Goal: Task Accomplishment & Management: Use online tool/utility

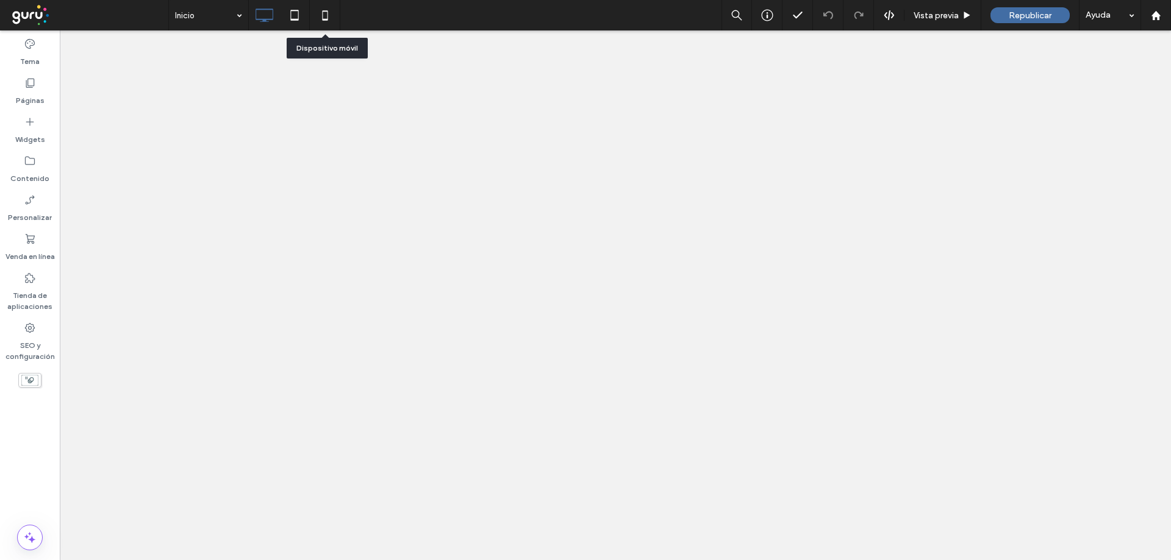
click at [316, 20] on icon at bounding box center [325, 15] width 24 height 24
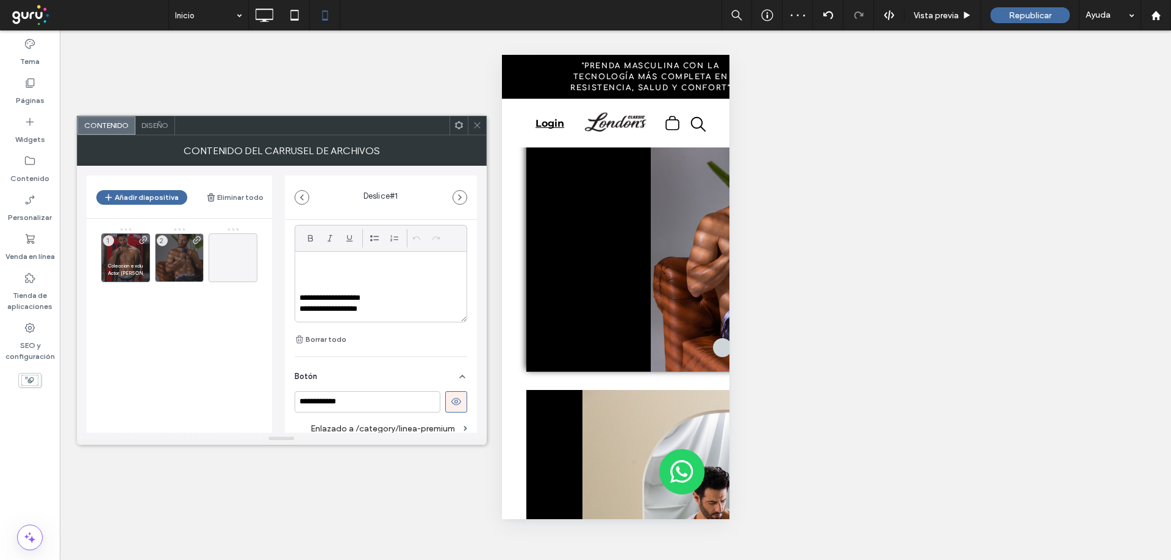
scroll to position [366, 0]
drag, startPoint x: 299, startPoint y: 290, endPoint x: 415, endPoint y: 304, distance: 116.1
click at [415, 304] on div "**********" at bounding box center [377, 278] width 165 height 70
copy div "**********"
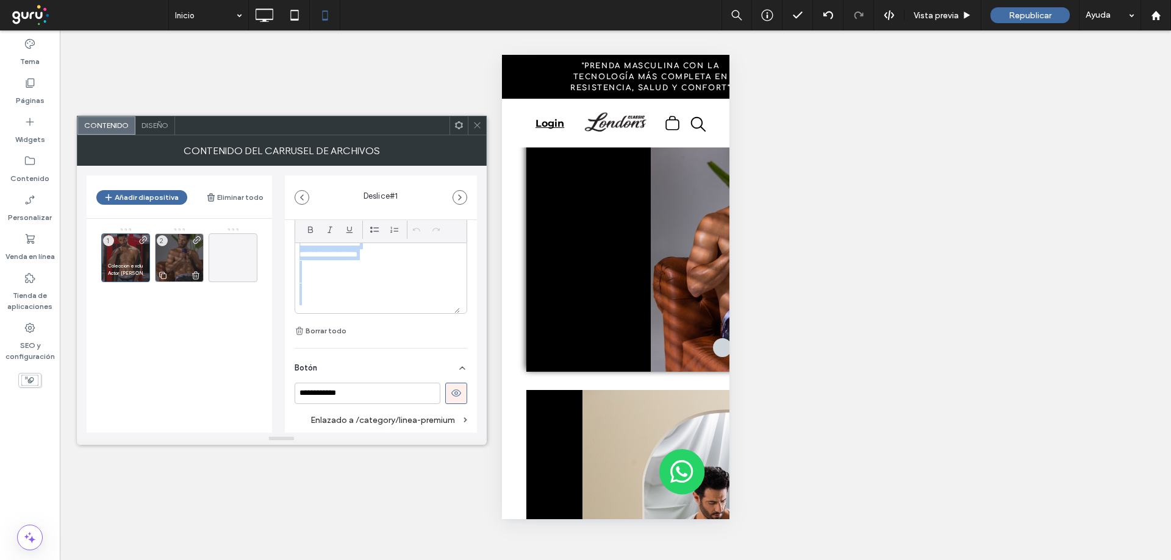
click at [174, 249] on p at bounding box center [179, 251] width 35 height 7
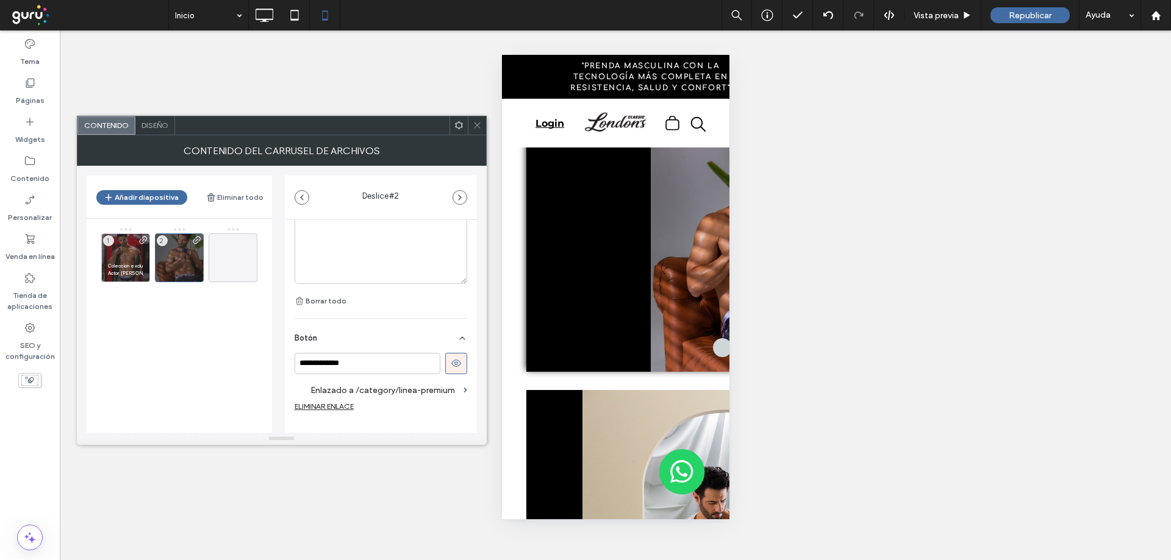
scroll to position [418, 0]
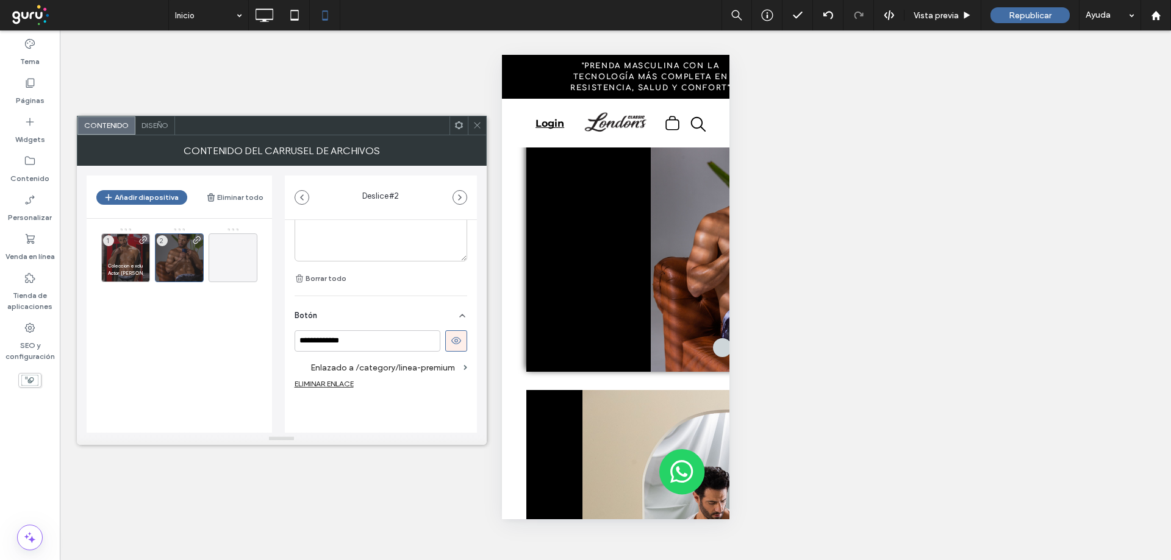
click at [479, 127] on icon at bounding box center [477, 125] width 9 height 9
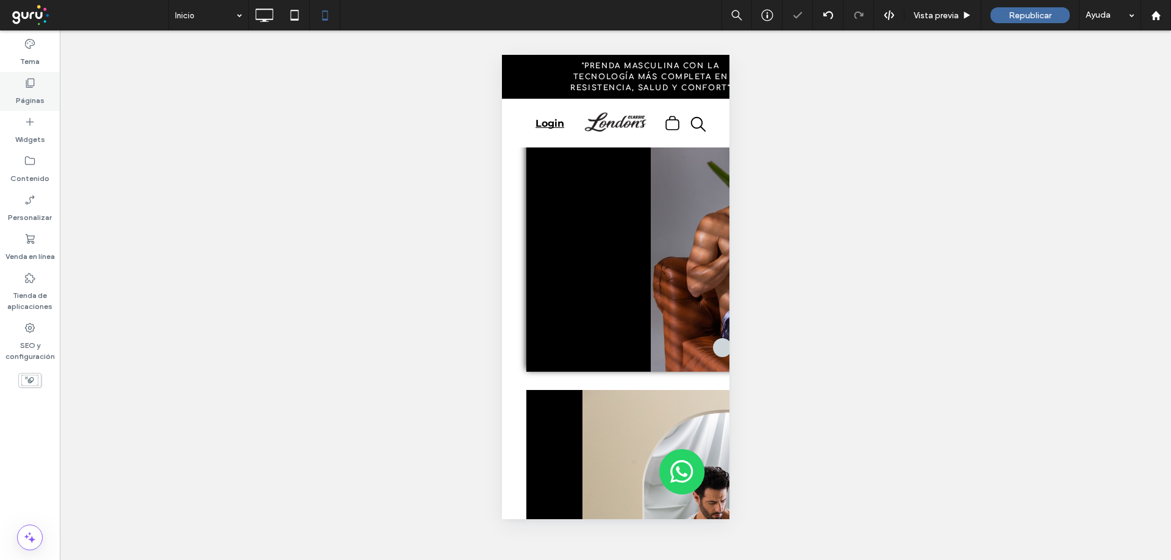
click at [33, 95] on label "Páginas" at bounding box center [30, 97] width 29 height 17
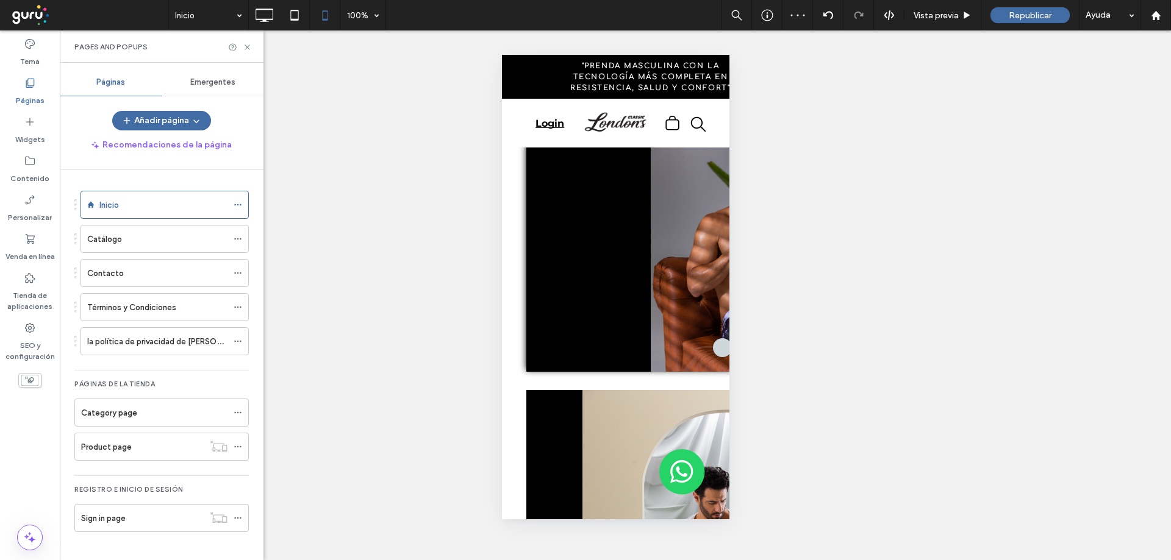
click at [130, 239] on div "Catálogo" at bounding box center [157, 239] width 140 height 13
click at [278, 18] on div at bounding box center [264, 15] width 30 height 24
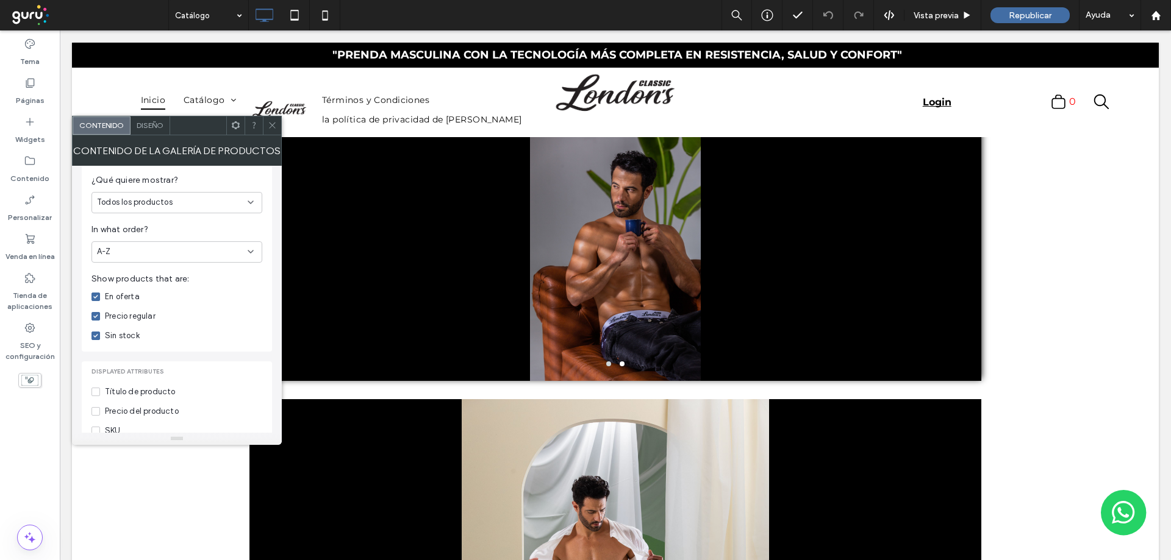
scroll to position [224, 0]
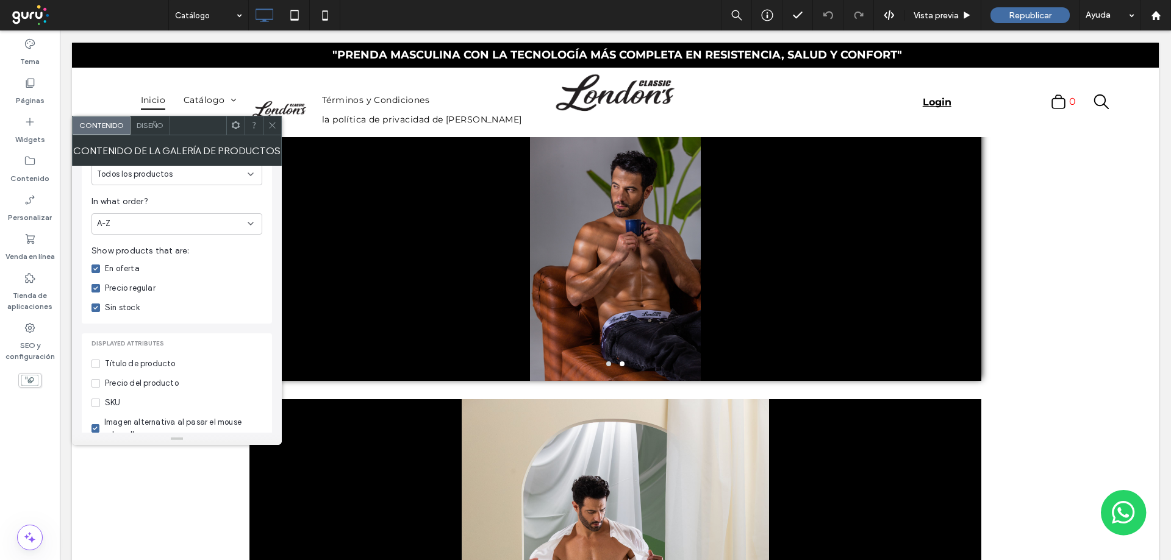
click at [273, 123] on icon at bounding box center [272, 125] width 9 height 9
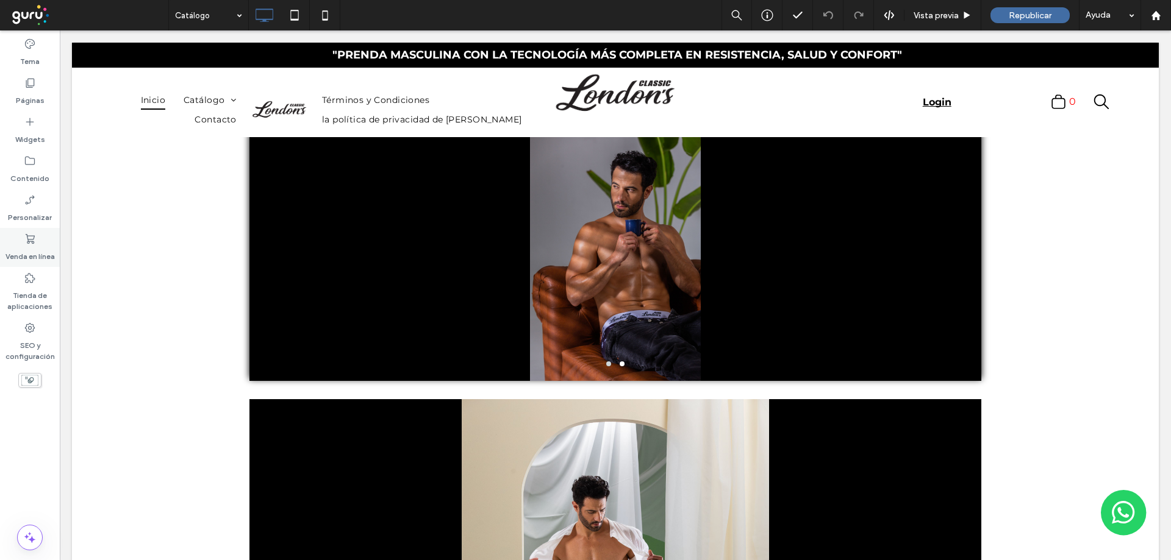
click at [30, 236] on use at bounding box center [30, 239] width 9 height 10
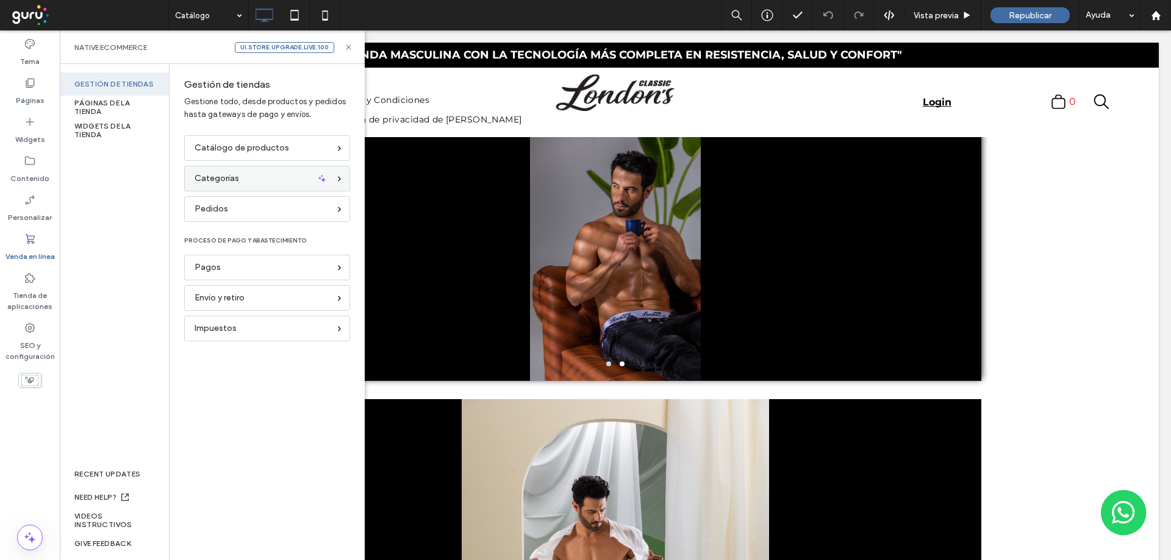
click at [274, 183] on div "Categorías" at bounding box center [262, 178] width 135 height 13
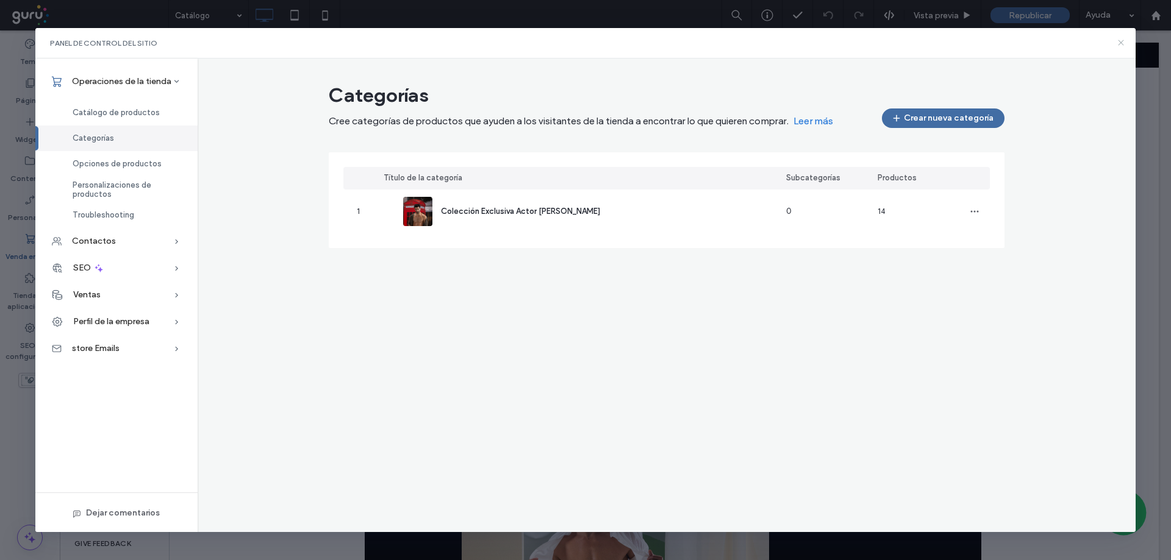
click at [1122, 43] on icon at bounding box center [1121, 43] width 10 height 10
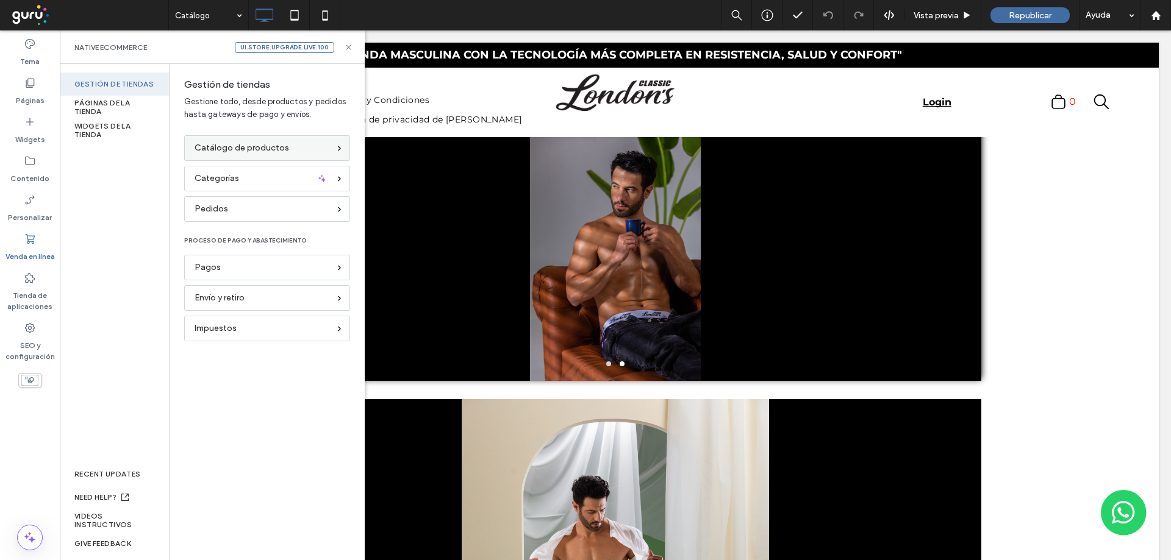
click at [195, 143] on span "Catálogo de productos" at bounding box center [242, 147] width 95 height 13
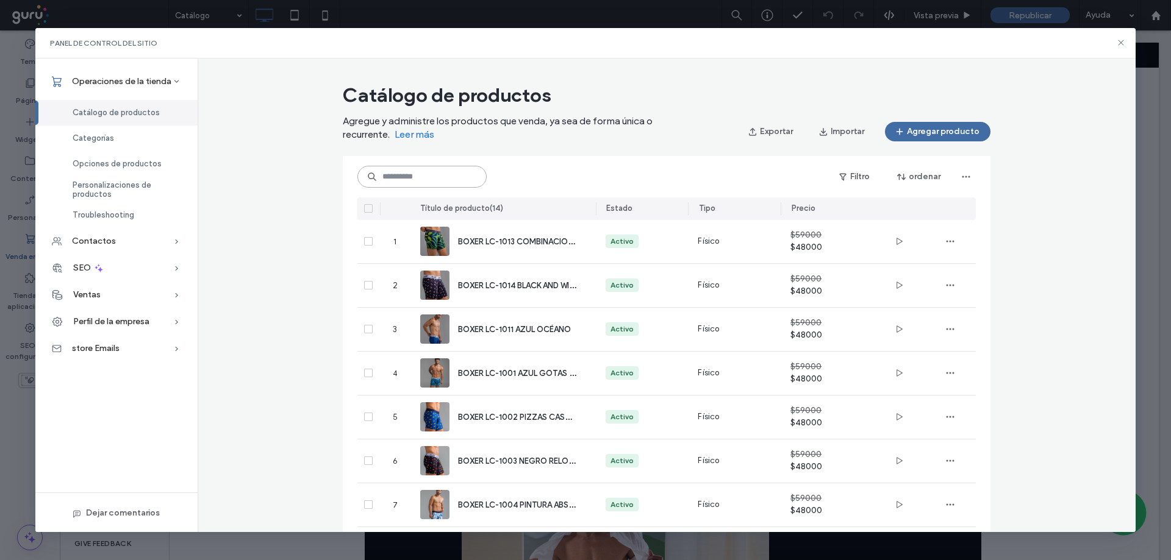
click at [407, 175] on input at bounding box center [421, 177] width 129 height 22
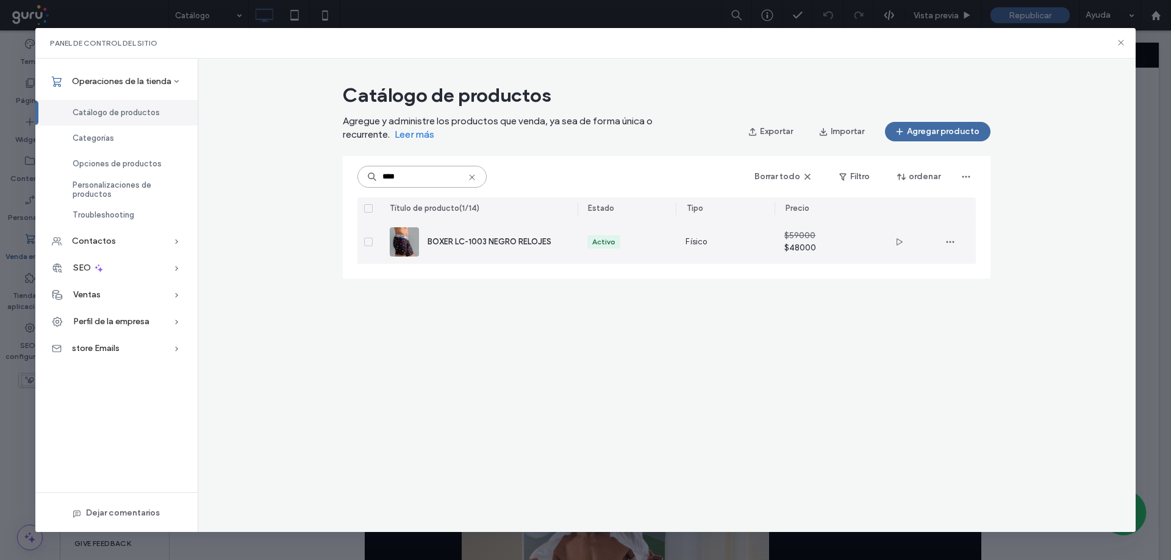
type input "****"
click at [469, 243] on span "BOXER LC-1003 NEGRO RELOJES" at bounding box center [489, 241] width 124 height 9
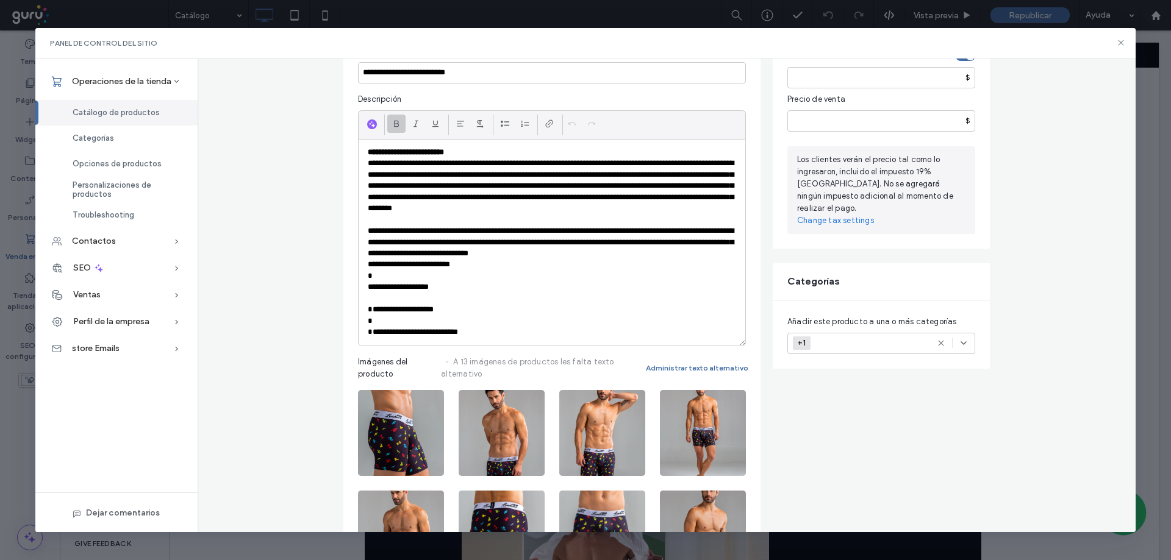
scroll to position [183, 0]
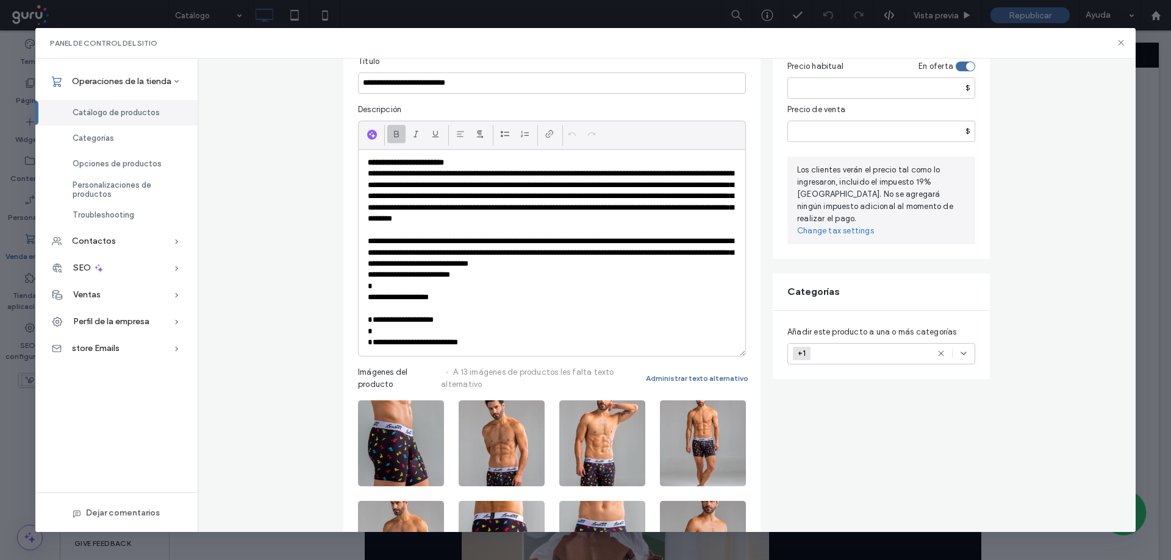
click at [537, 289] on p at bounding box center [552, 286] width 368 height 11
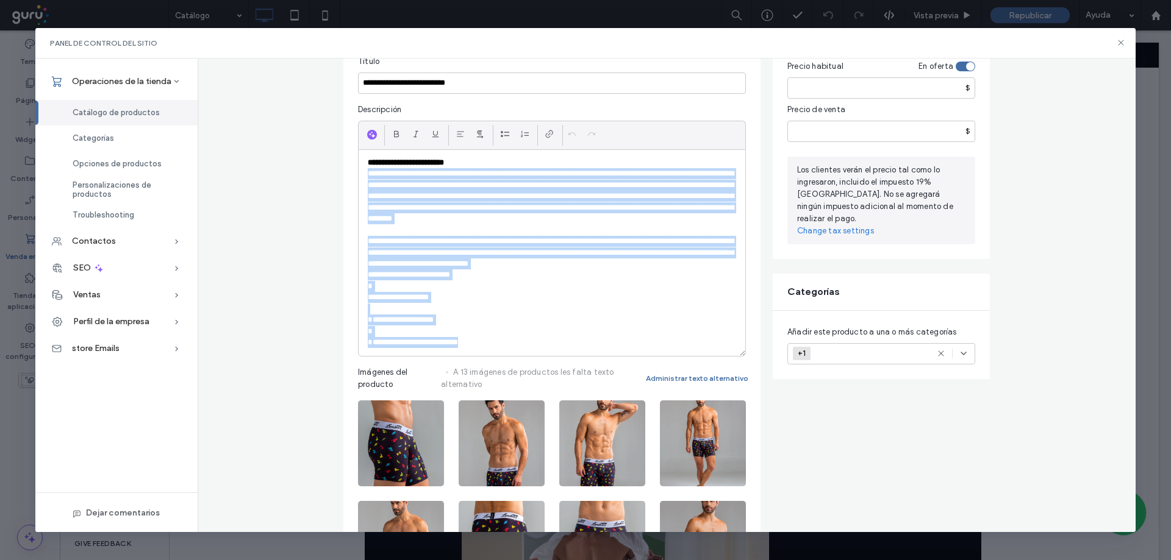
drag, startPoint x: 480, startPoint y: 160, endPoint x: 541, endPoint y: 339, distance: 188.8
click at [541, 339] on div "**********" at bounding box center [552, 253] width 387 height 206
copy div "**********"
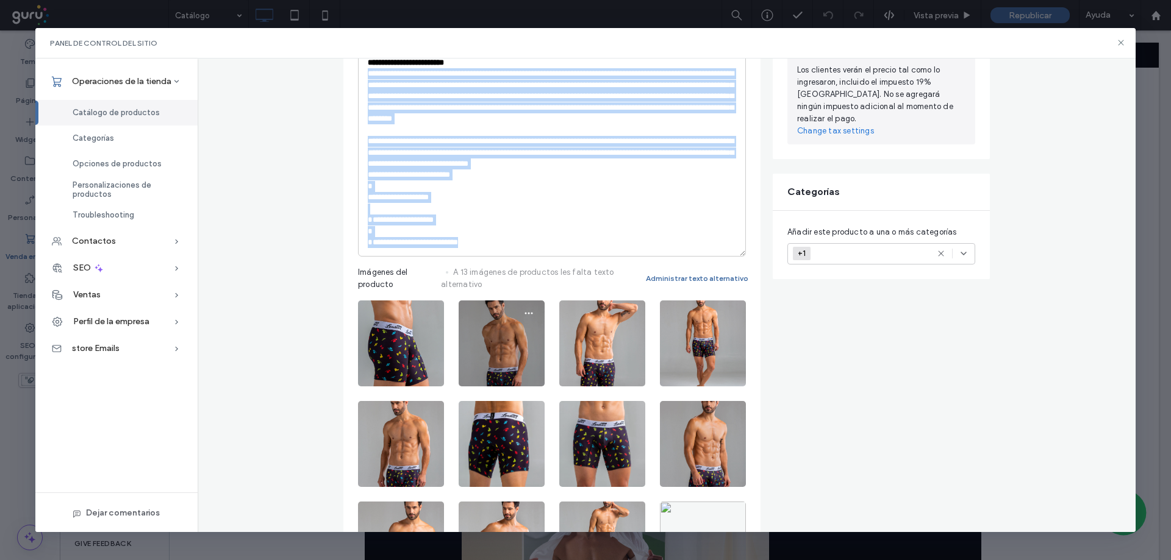
scroll to position [285, 0]
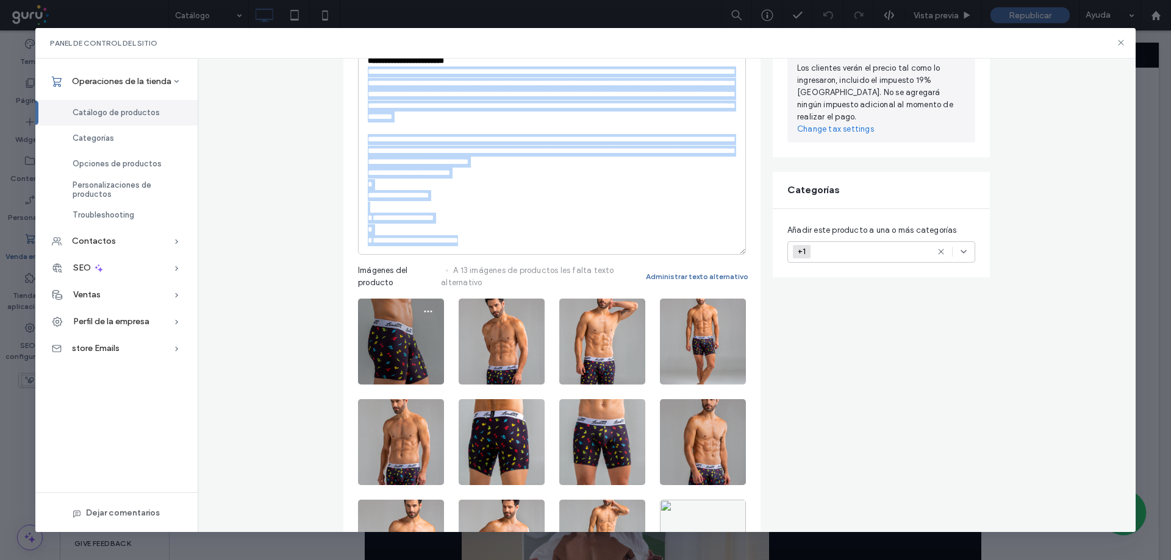
click at [393, 354] on img at bounding box center [401, 342] width 86 height 86
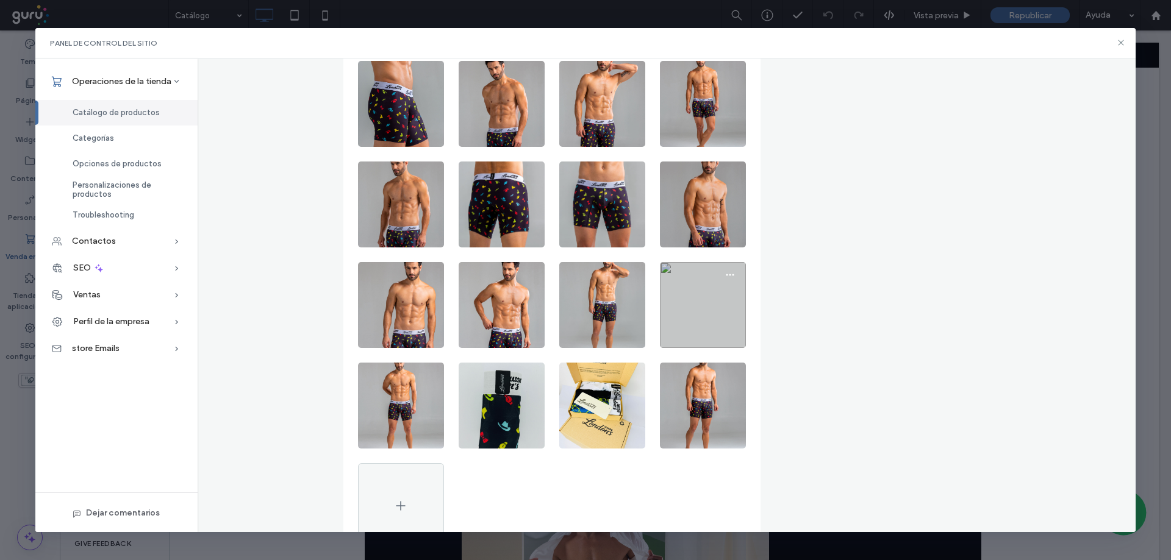
scroll to position [590, 0]
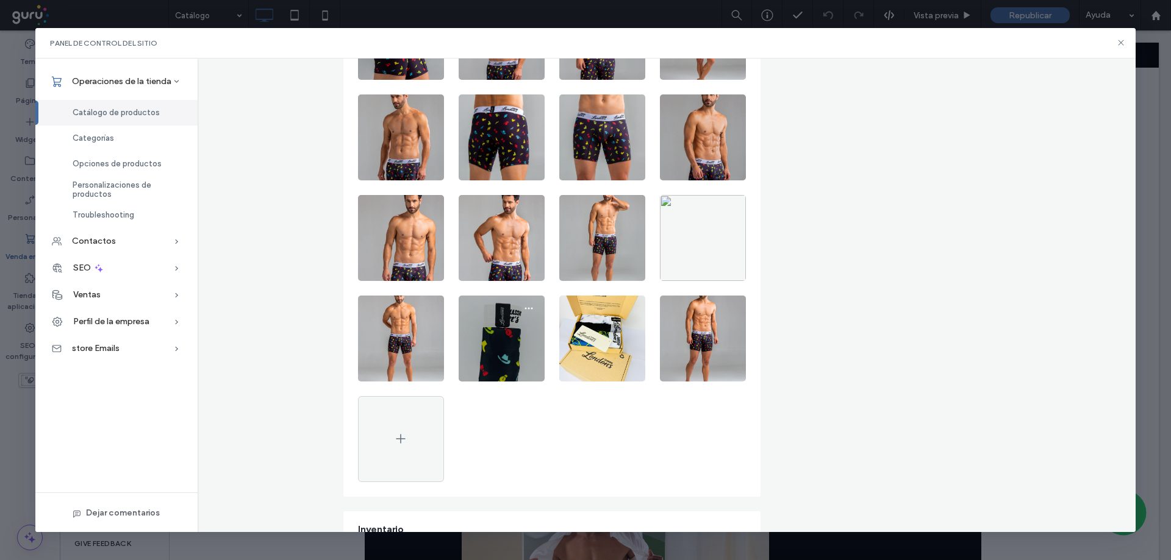
click at [516, 344] on img at bounding box center [502, 339] width 86 height 86
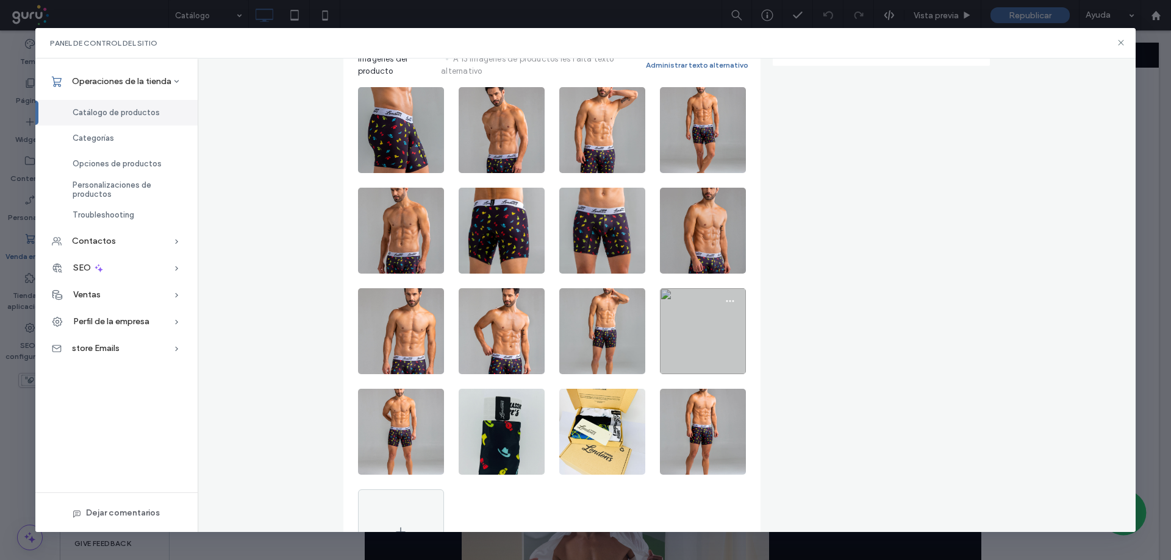
scroll to position [508, 0]
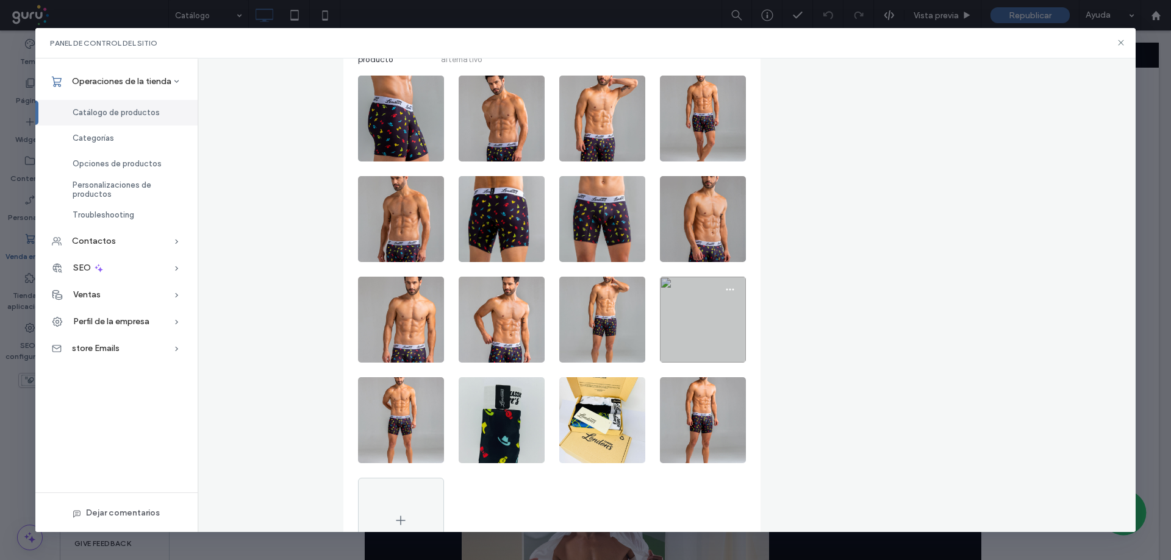
click at [715, 320] on img at bounding box center [703, 320] width 86 height 86
click at [728, 288] on icon "button" at bounding box center [730, 290] width 10 height 10
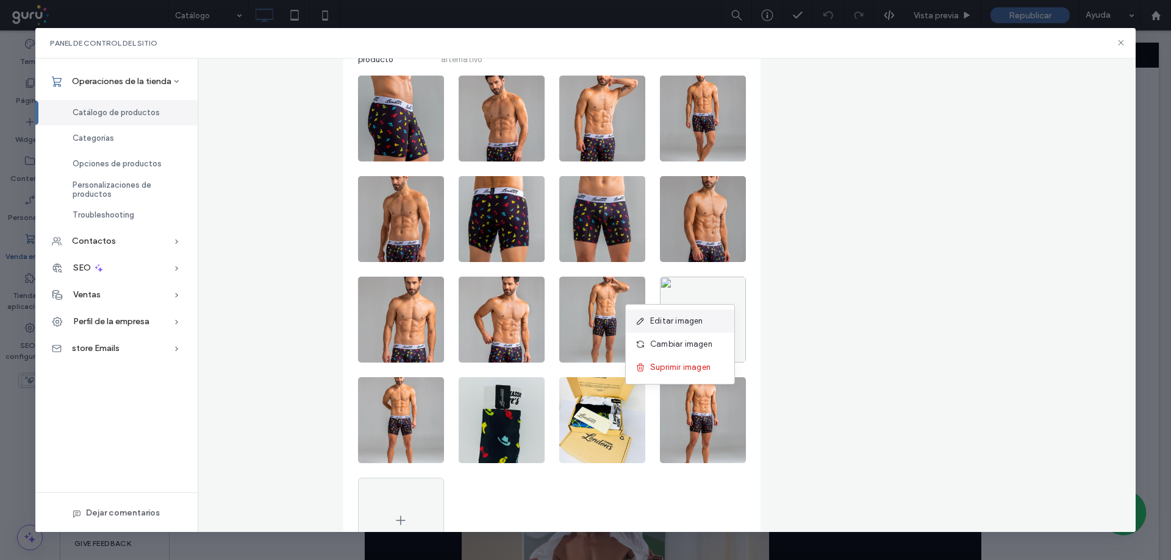
click at [663, 320] on span "Editar imagen" at bounding box center [676, 321] width 53 height 12
click at [1121, 41] on icon at bounding box center [1121, 43] width 10 height 10
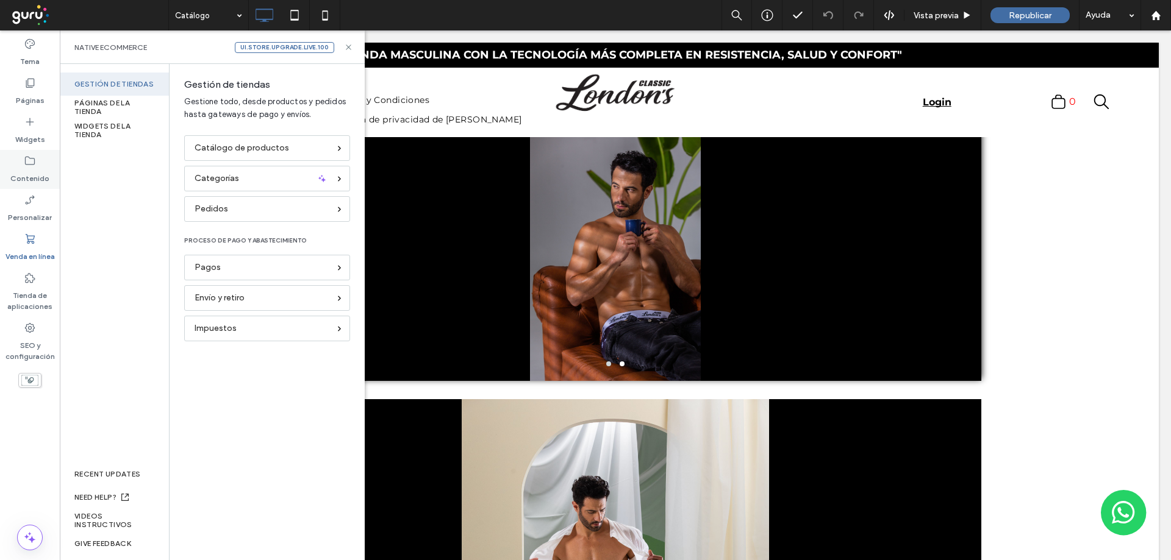
click at [31, 166] on icon at bounding box center [30, 161] width 12 height 12
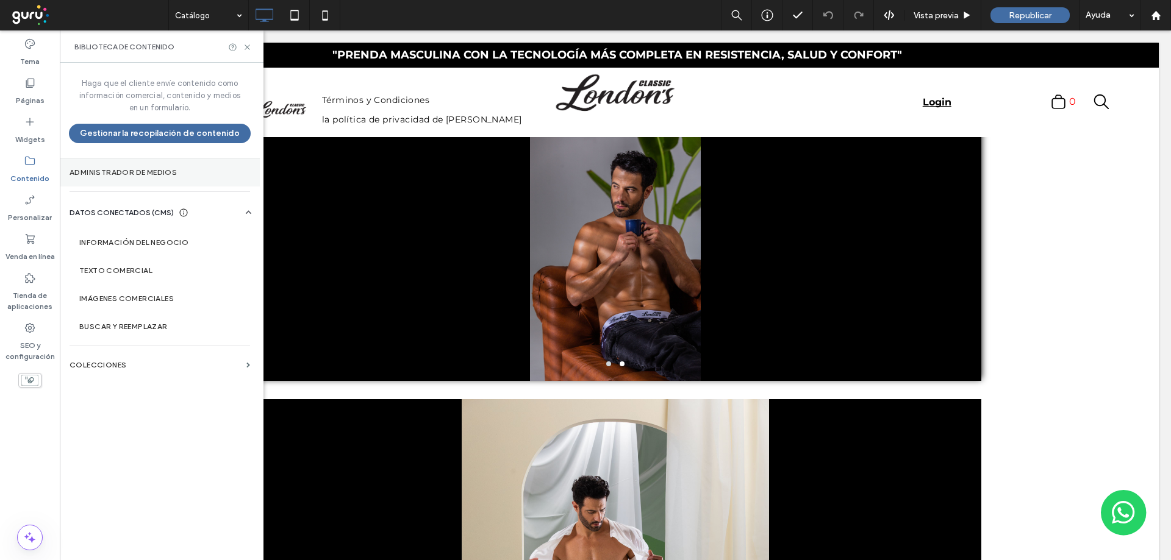
click at [137, 178] on section "Administrador de medios" at bounding box center [160, 173] width 200 height 28
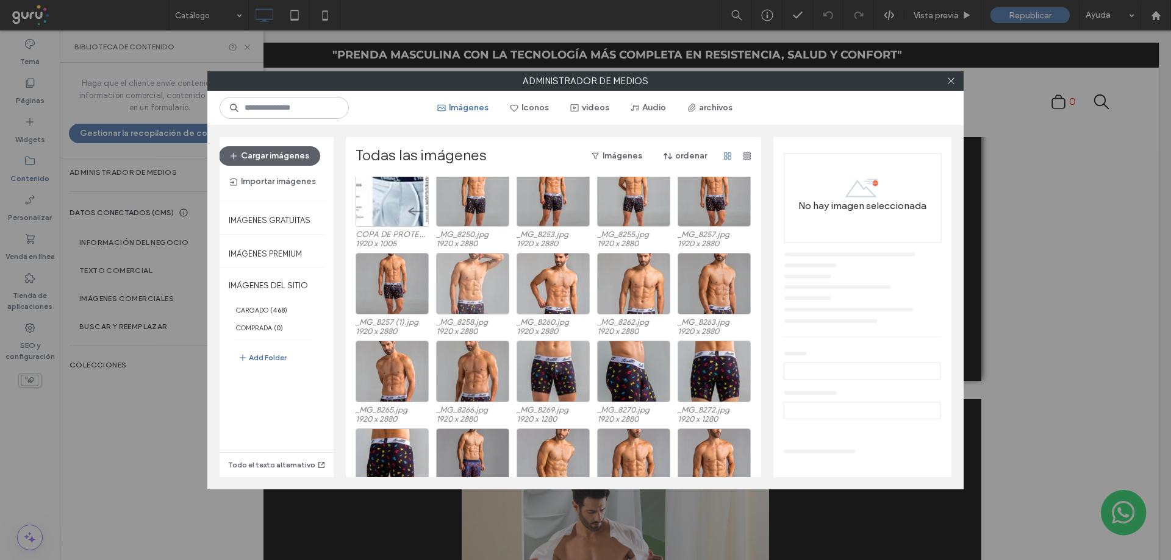
scroll to position [41, 0]
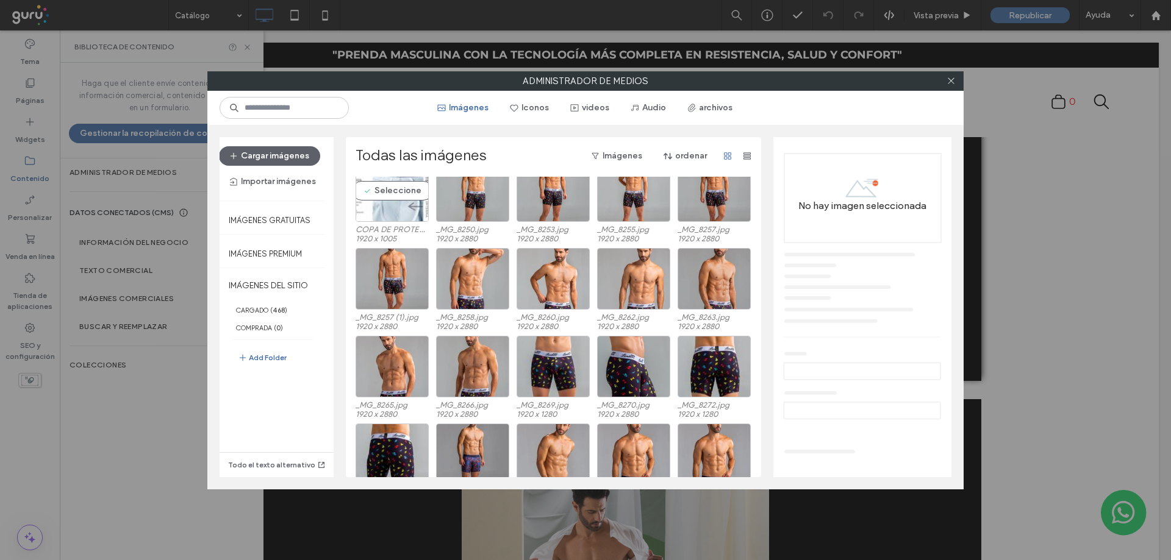
click at [380, 205] on div "Seleccione" at bounding box center [391, 191] width 73 height 62
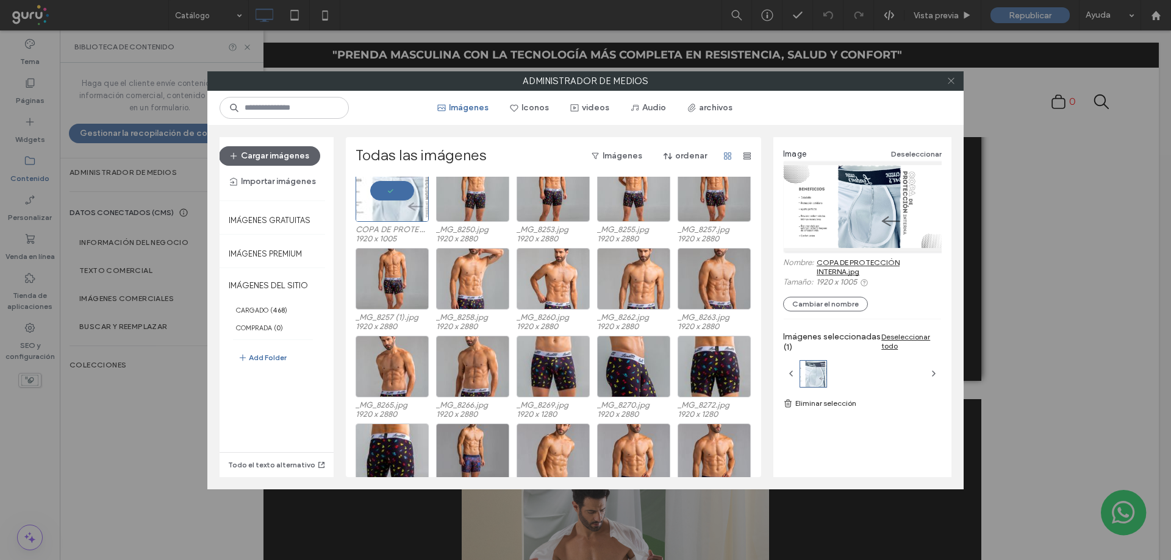
click at [954, 80] on icon at bounding box center [950, 80] width 9 height 9
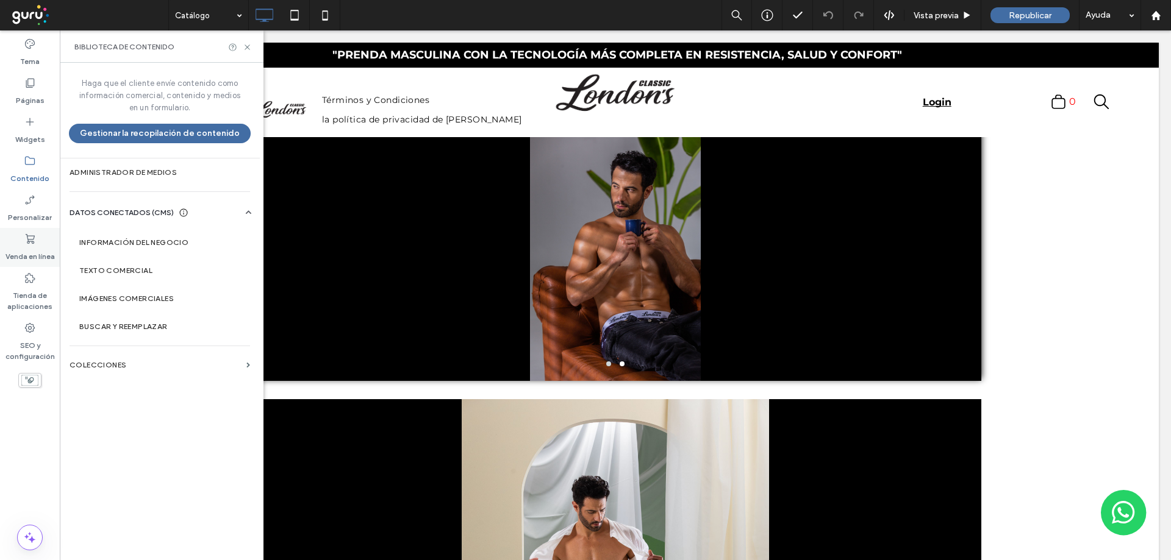
click at [20, 235] on div "Venda en línea" at bounding box center [30, 247] width 60 height 39
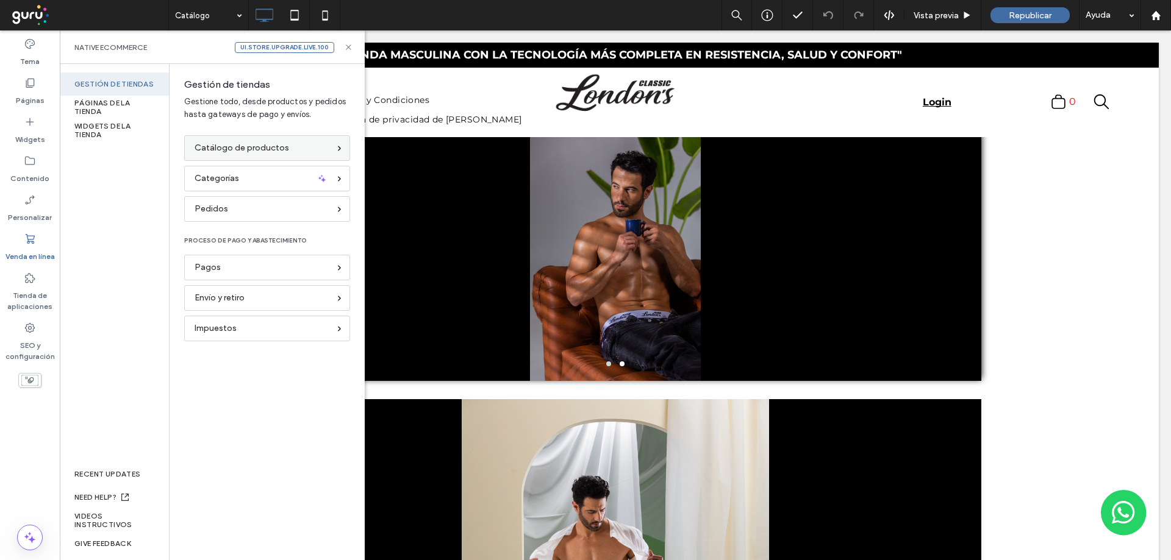
click at [210, 155] on div "Catálogo de productos" at bounding box center [267, 148] width 166 height 26
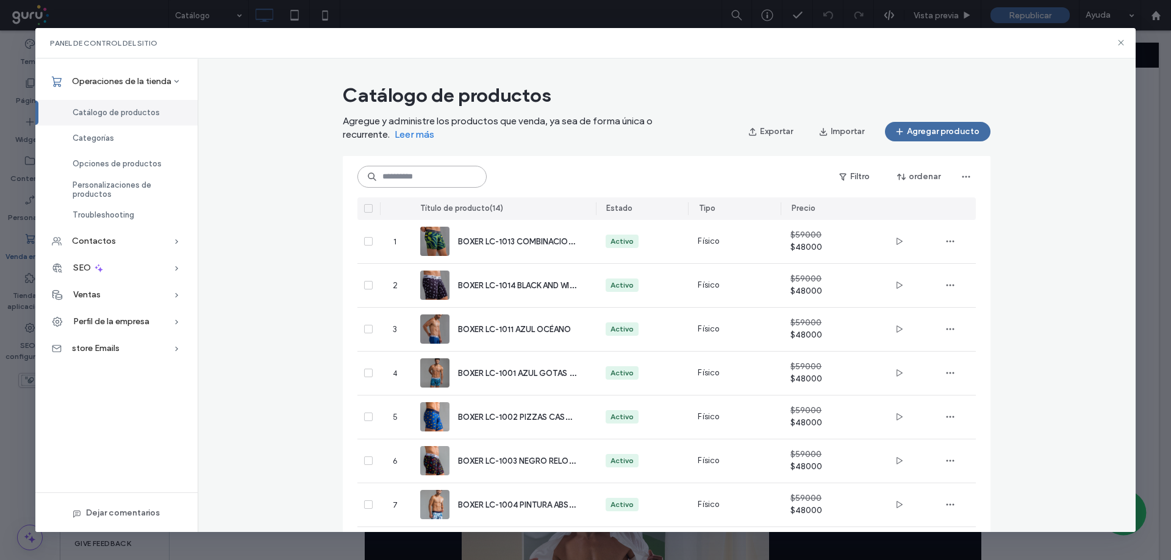
click at [434, 177] on input at bounding box center [421, 177] width 129 height 22
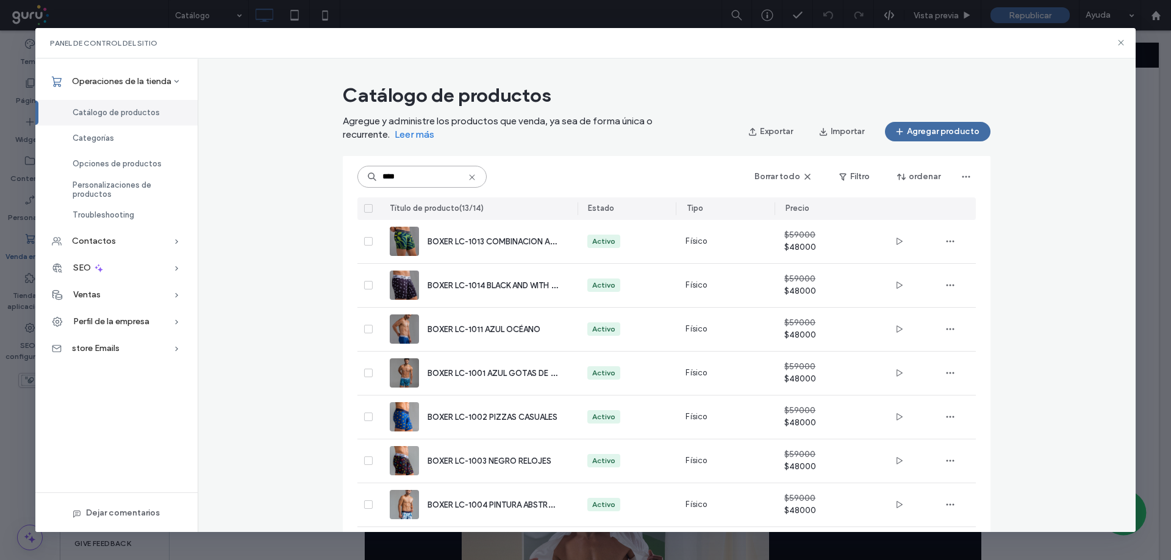
type input "****"
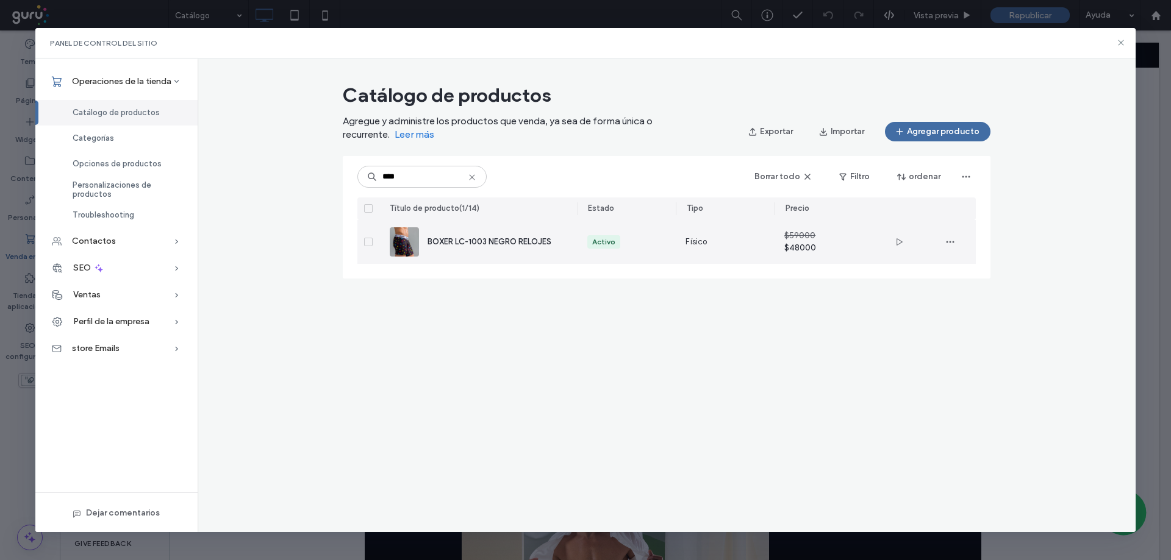
click at [521, 232] on div "BOXER LC-1003 NEGRO RELOJES" at bounding box center [479, 242] width 178 height 44
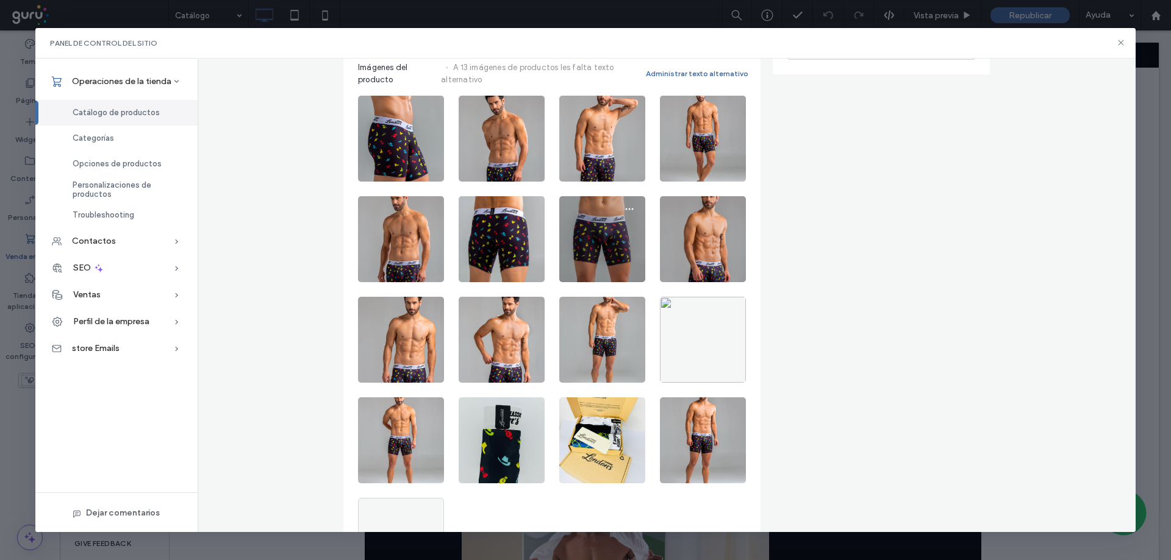
scroll to position [529, 0]
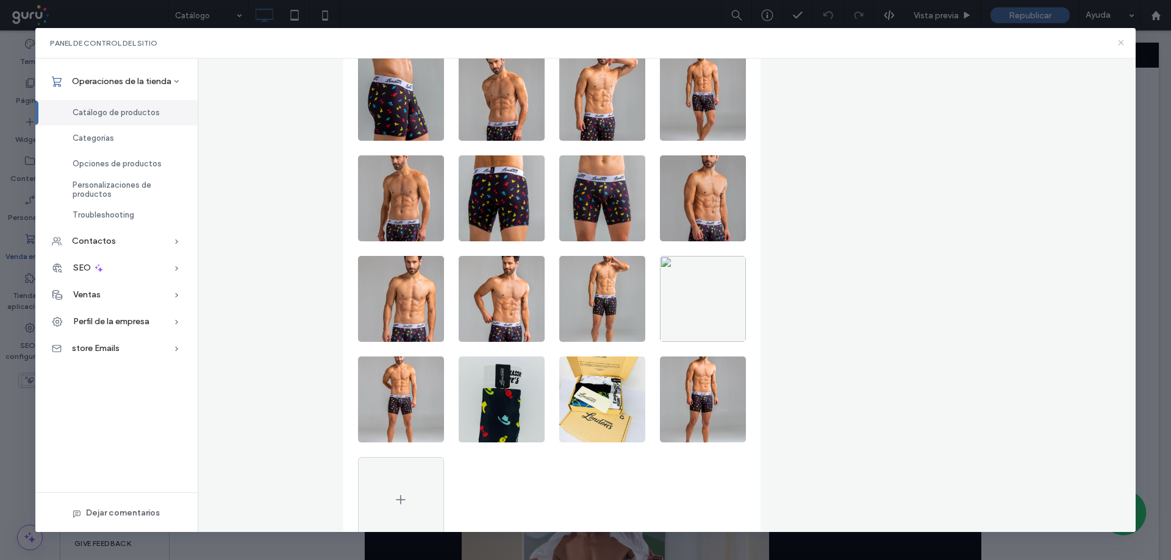
click at [1124, 44] on icon at bounding box center [1121, 43] width 10 height 10
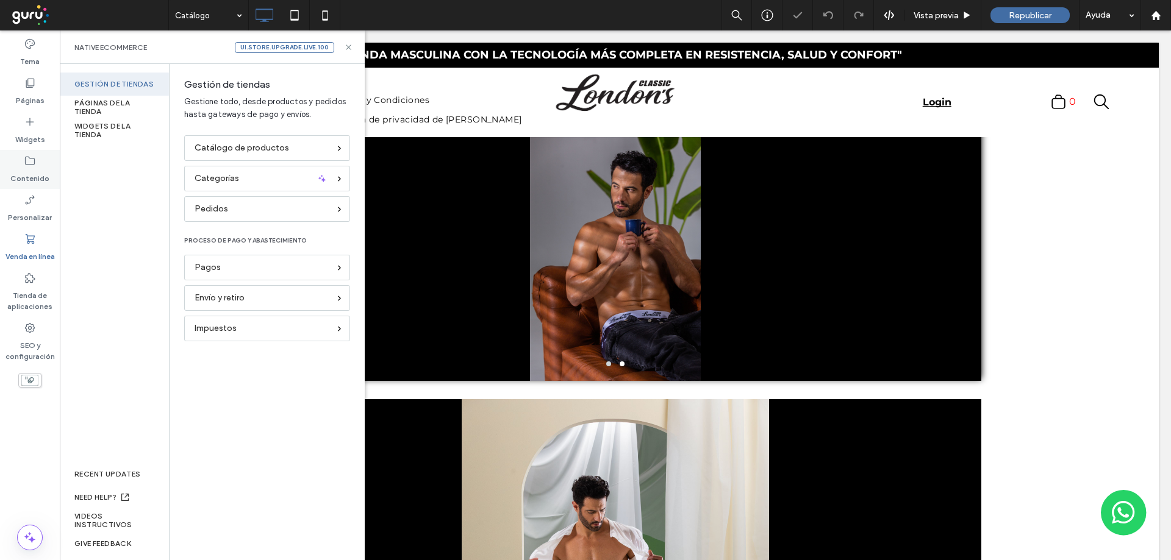
click at [32, 163] on icon at bounding box center [30, 161] width 12 height 12
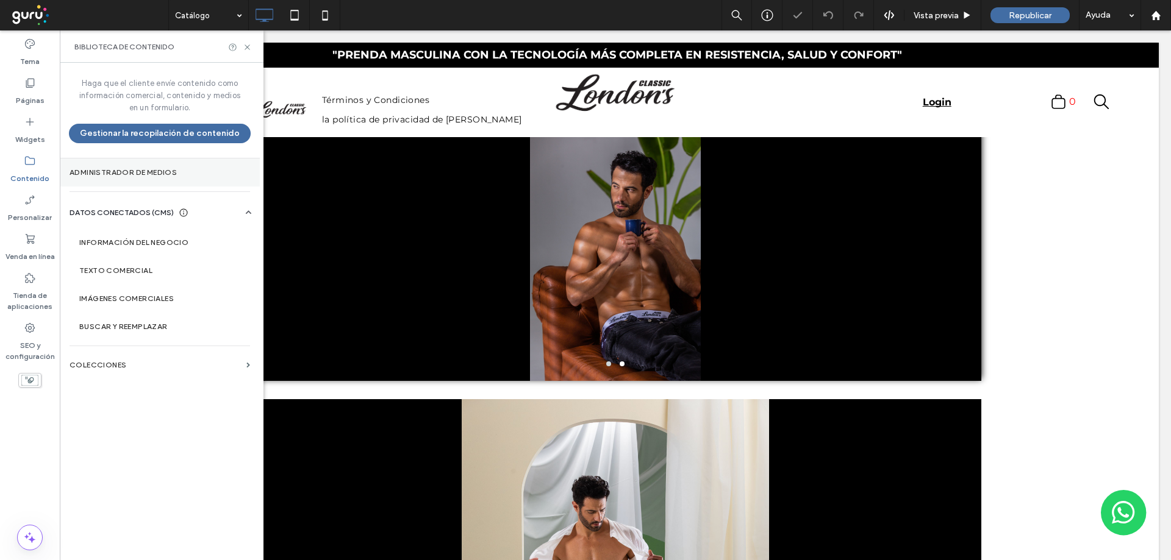
click at [164, 170] on label "Administrador de medios" at bounding box center [160, 172] width 180 height 9
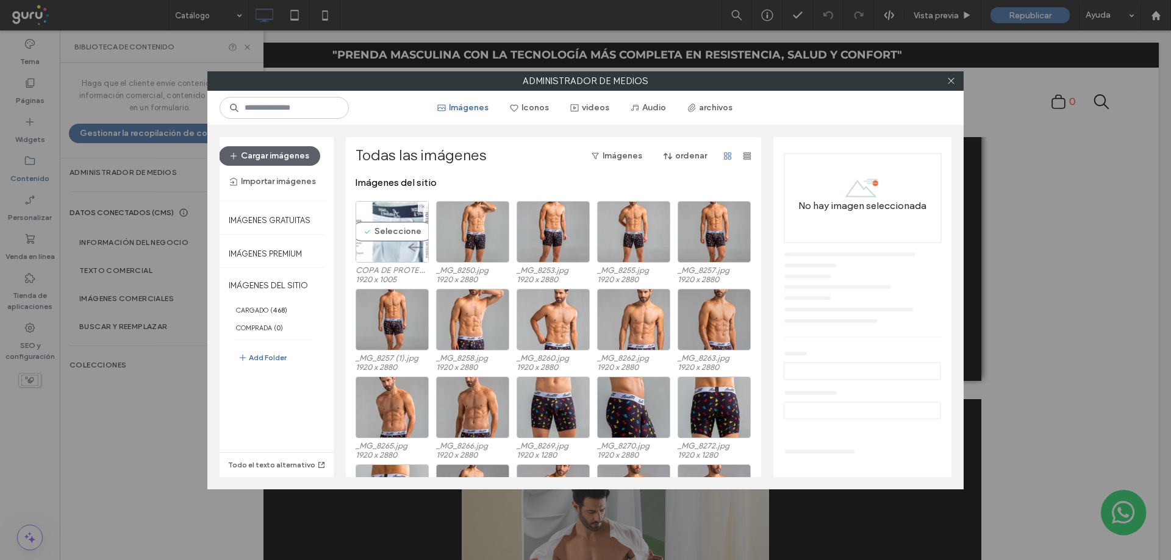
click at [392, 255] on div "Seleccione" at bounding box center [391, 232] width 73 height 62
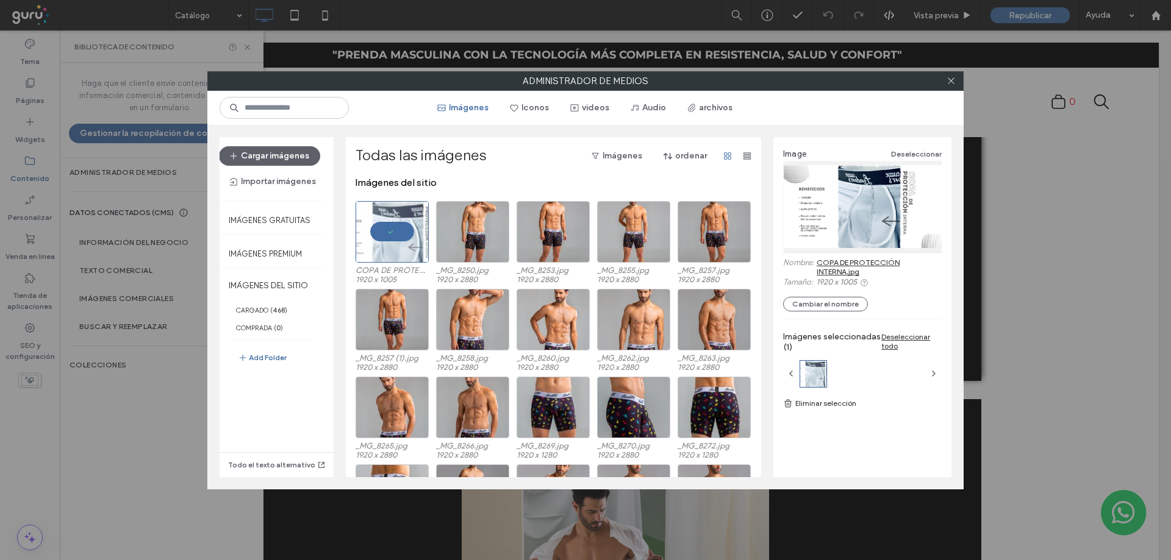
click at [841, 260] on link "COPA DE PROTECCIÒN INTERNA.jpg" at bounding box center [878, 267] width 125 height 18
click at [704, 404] on div "Seleccione" at bounding box center [713, 408] width 73 height 62
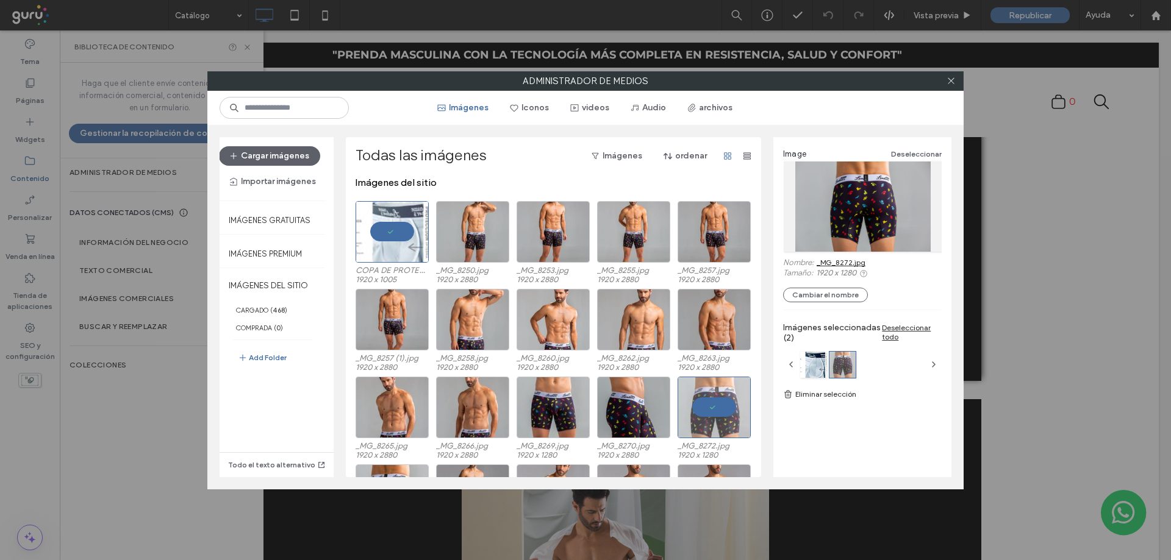
click at [819, 263] on link "_MG_8272.jpg" at bounding box center [840, 262] width 49 height 9
click at [456, 325] on div "Seleccione" at bounding box center [472, 320] width 73 height 62
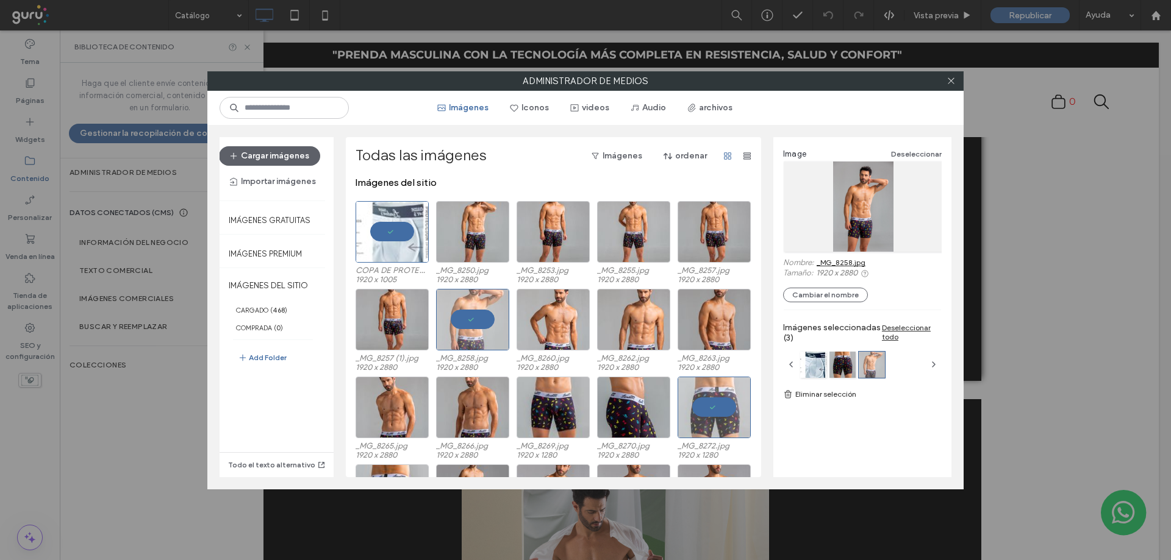
click at [857, 265] on link "_MG_8258.jpg" at bounding box center [840, 262] width 49 height 9
click at [949, 84] on icon at bounding box center [950, 80] width 9 height 9
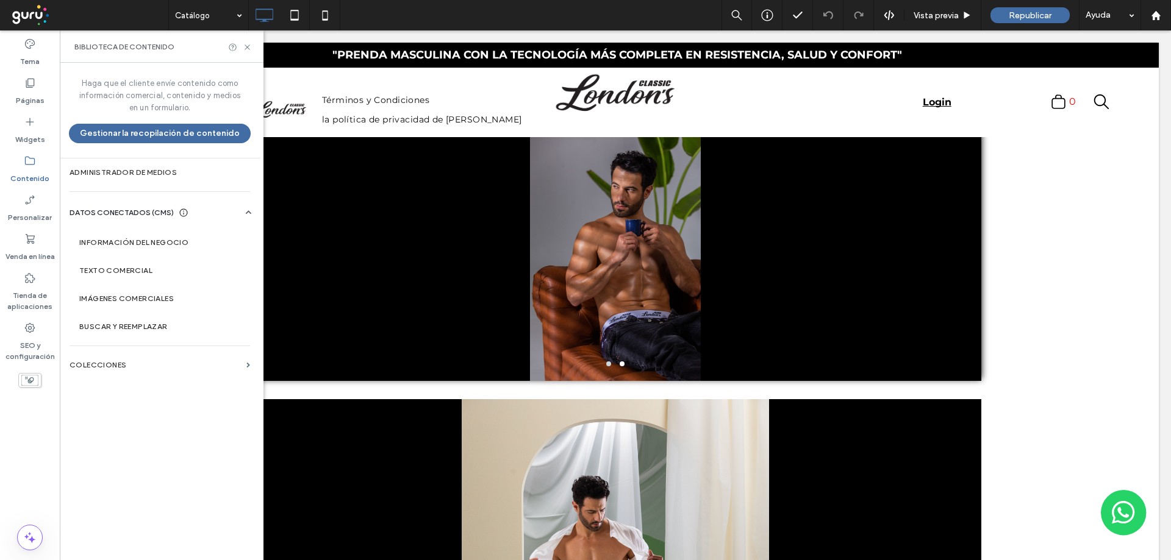
click at [37, 105] on label "Páginas" at bounding box center [30, 97] width 29 height 17
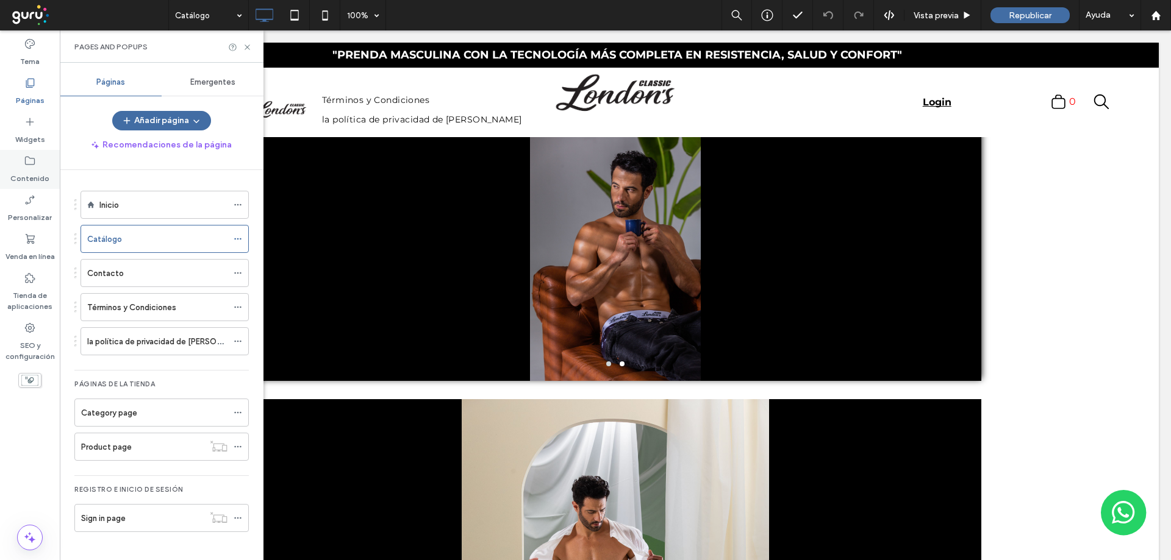
click at [26, 182] on label "Contenido" at bounding box center [29, 175] width 39 height 17
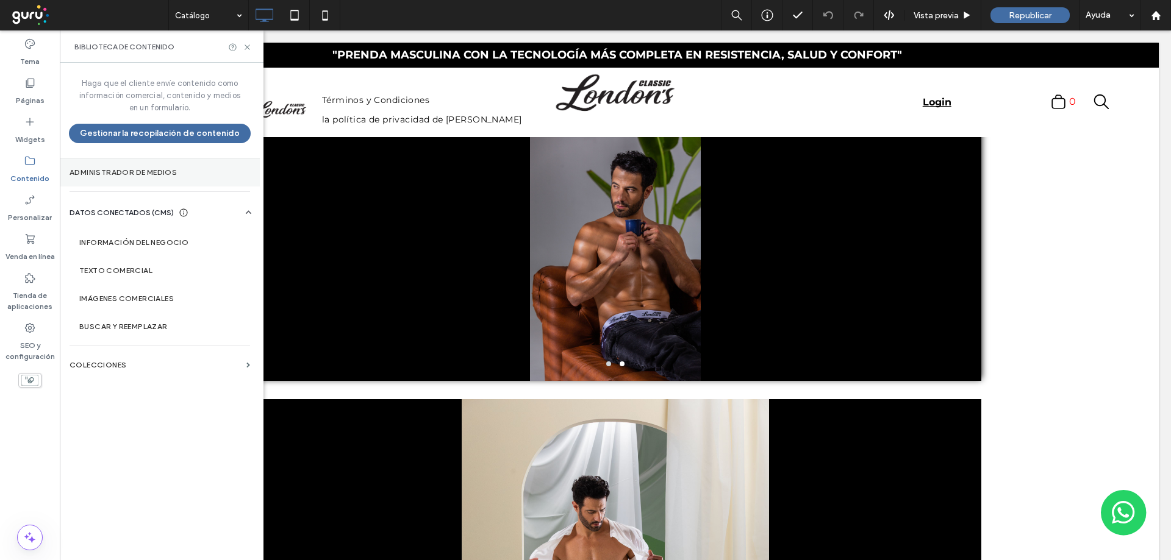
click at [148, 159] on section "Administrador de medios" at bounding box center [160, 173] width 200 height 28
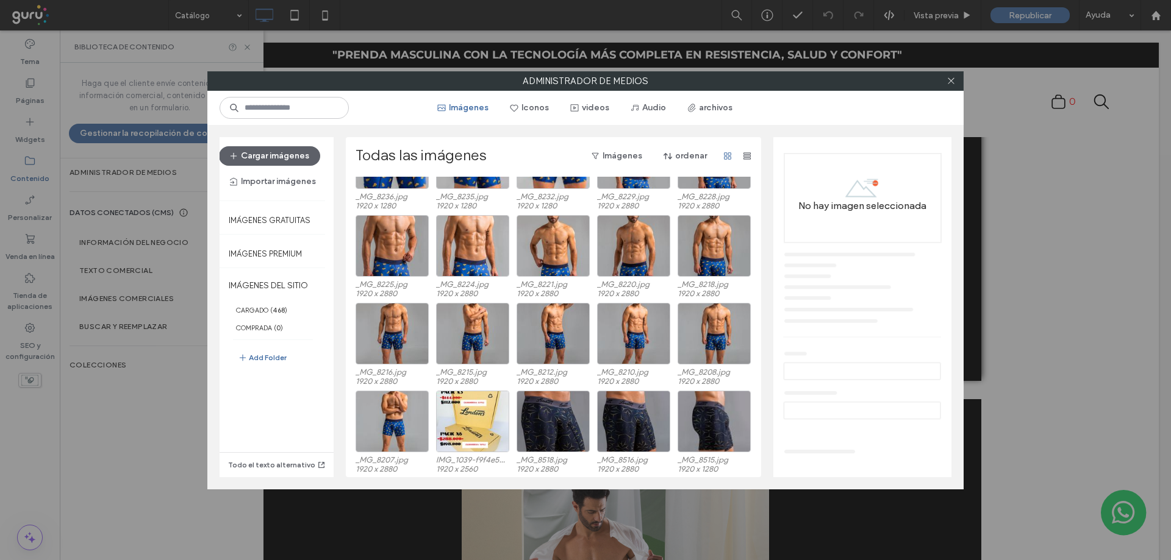
scroll to position [0, 0]
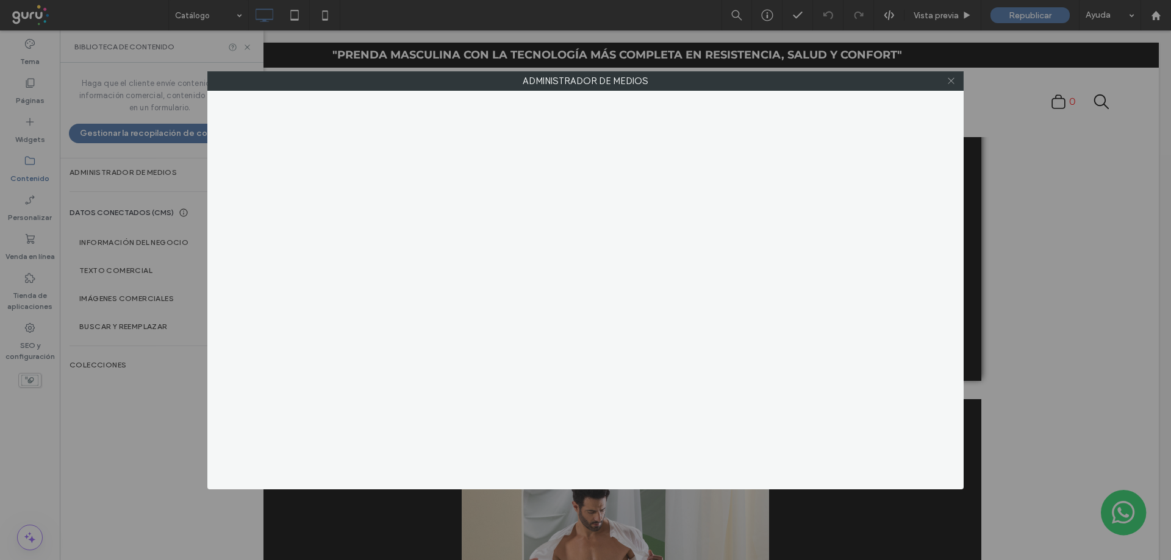
click at [947, 85] on span at bounding box center [950, 81] width 9 height 18
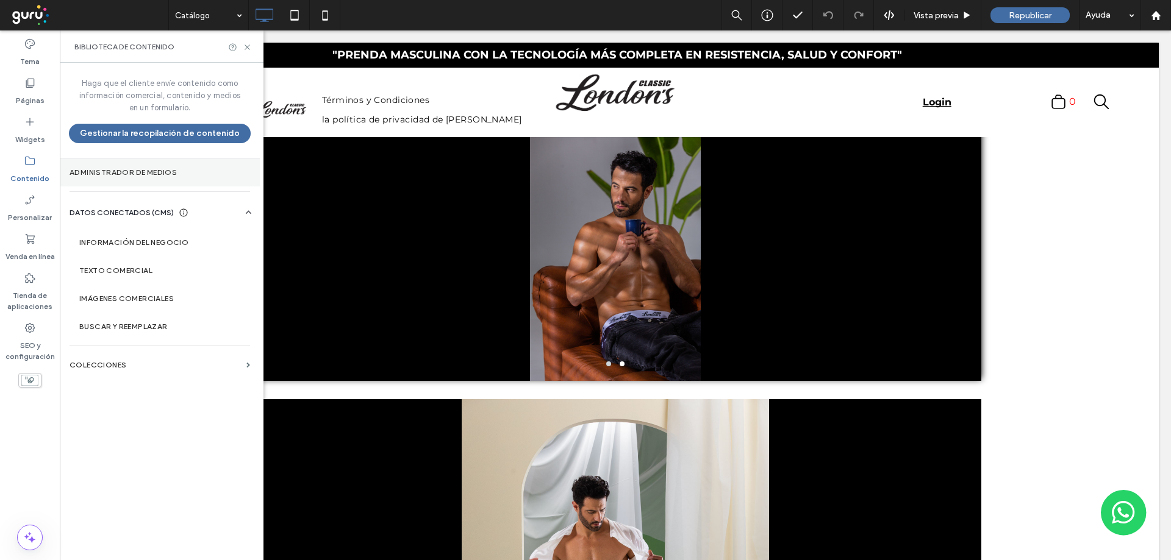
click at [113, 163] on section "Administrador de medios" at bounding box center [160, 173] width 200 height 28
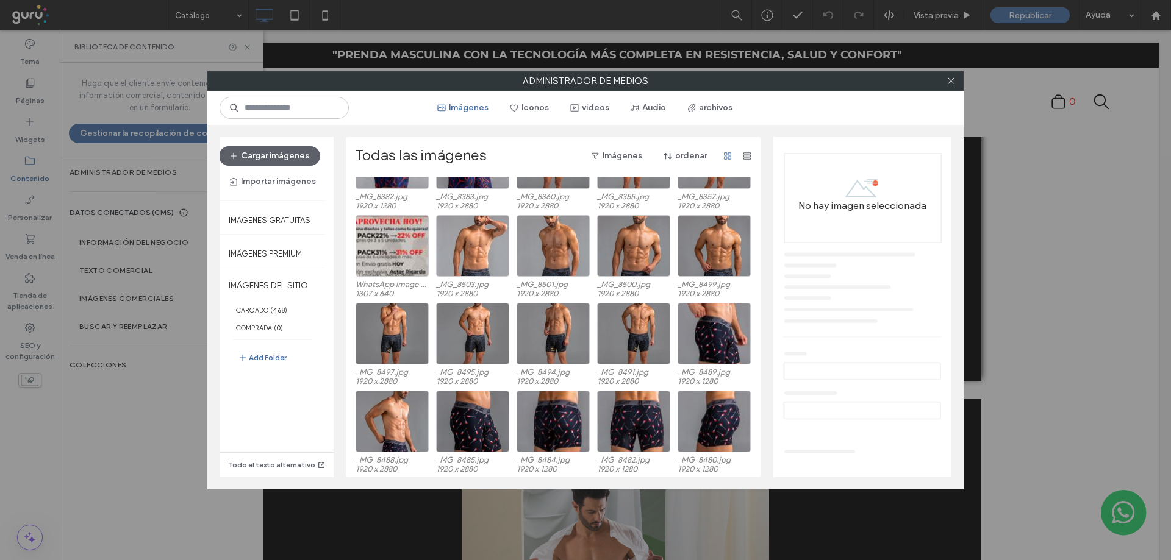
scroll to position [514, 0]
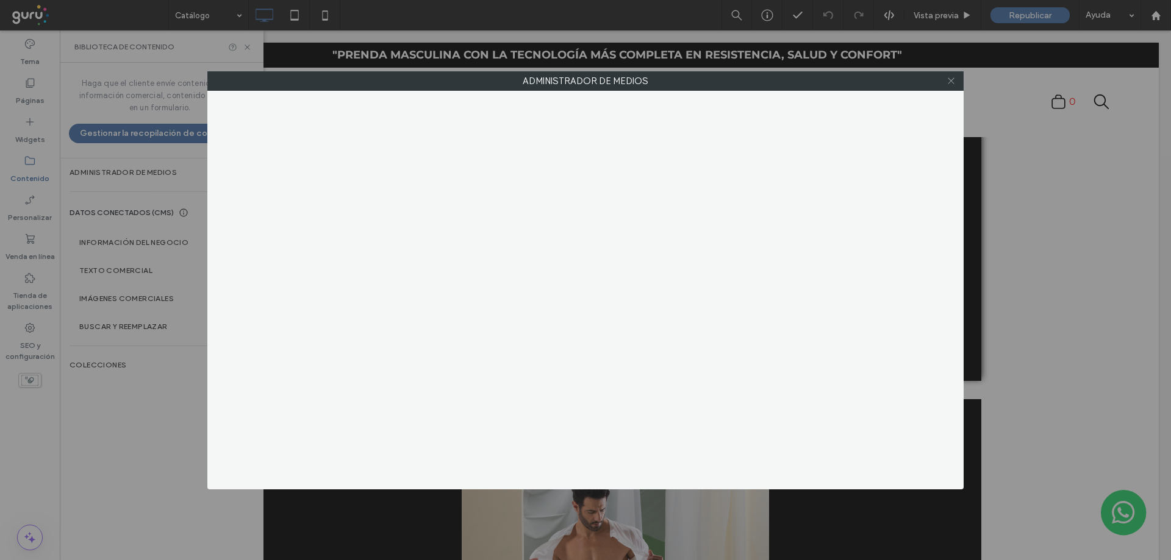
click at [952, 81] on icon at bounding box center [950, 80] width 9 height 9
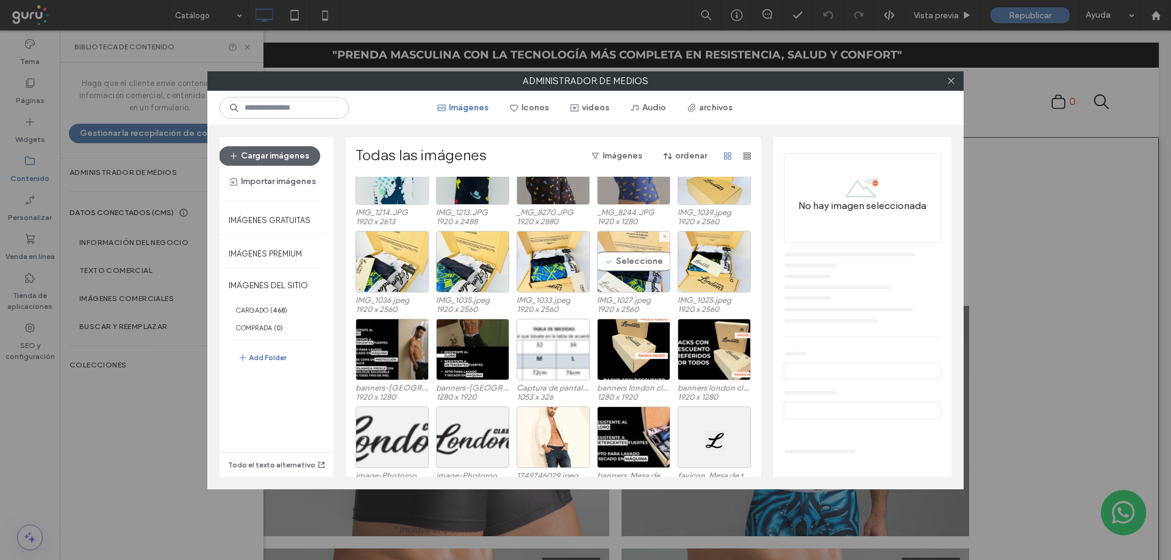
scroll to position [6126, 0]
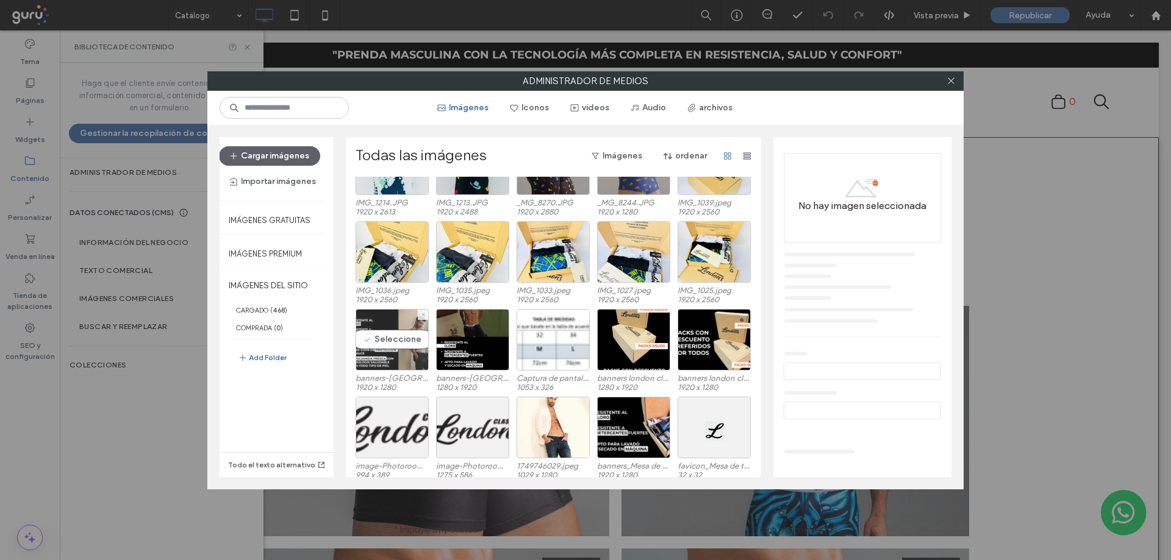
click at [373, 321] on div "Seleccione" at bounding box center [391, 340] width 73 height 62
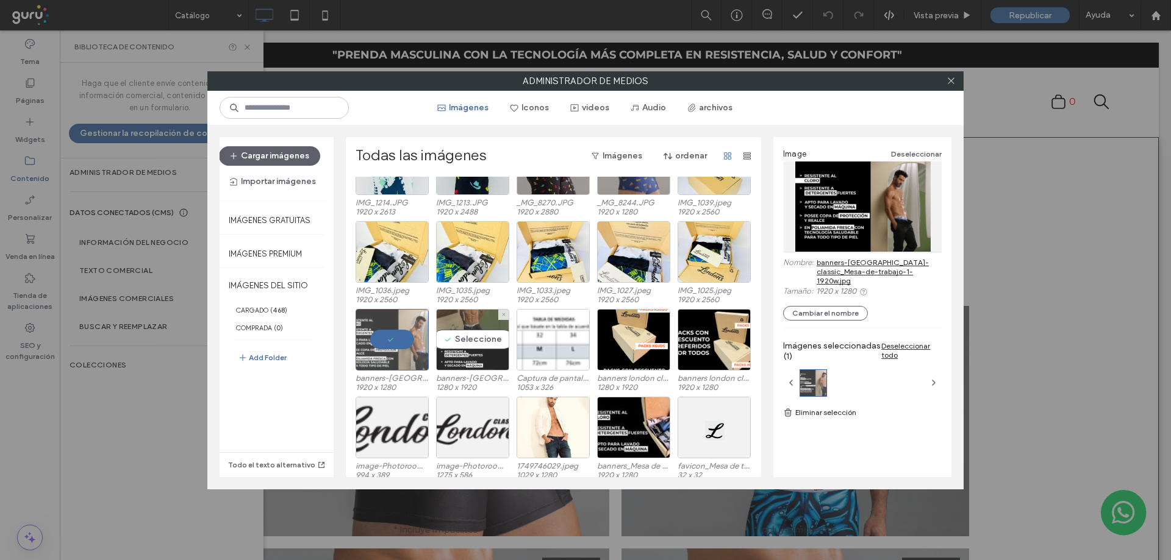
click at [474, 342] on div "Seleccione" at bounding box center [472, 340] width 73 height 62
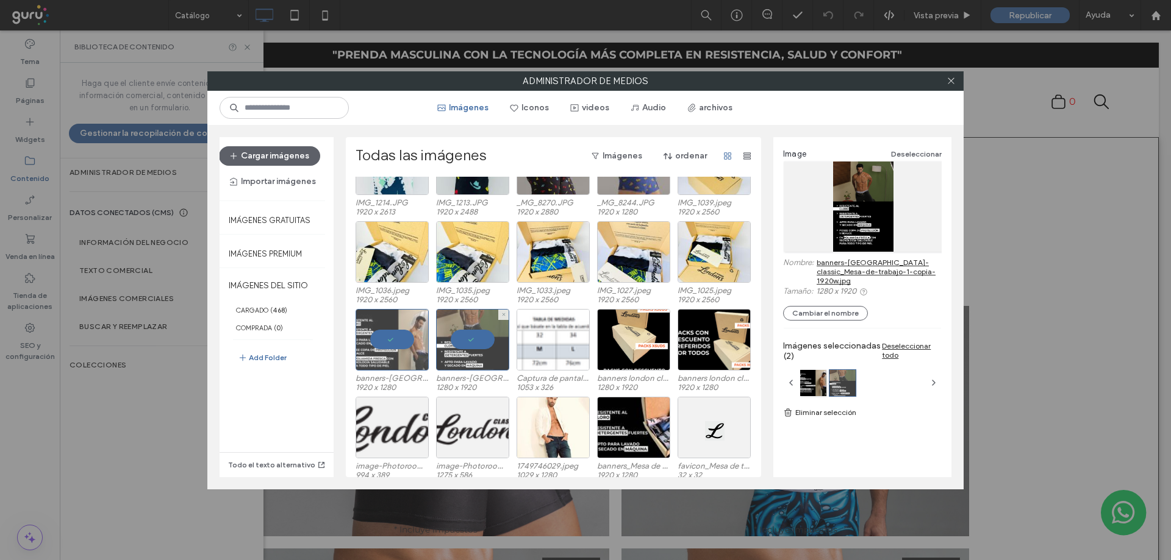
click at [460, 346] on div at bounding box center [472, 340] width 73 height 62
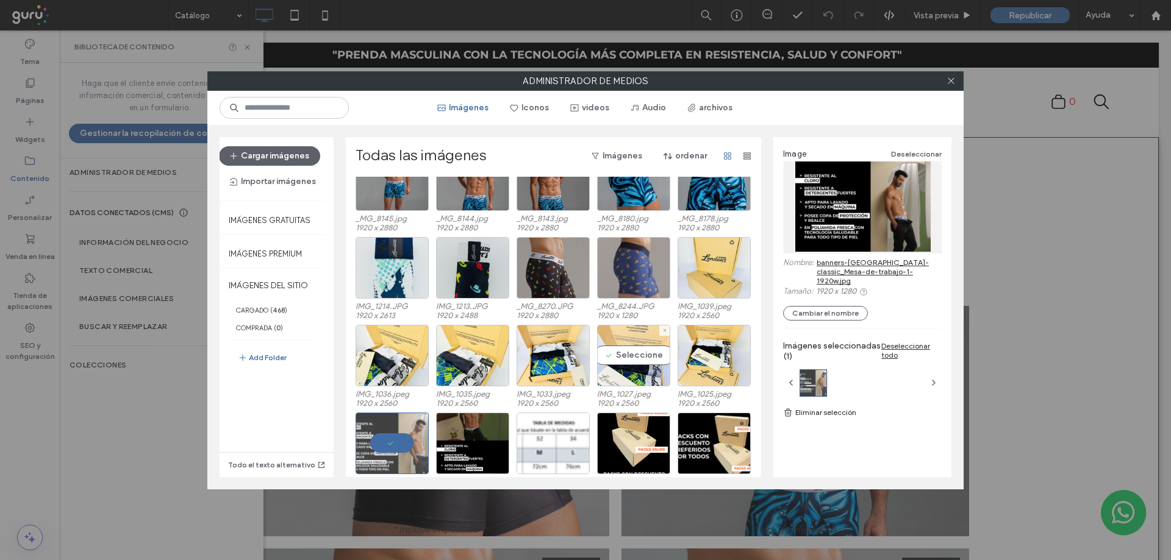
scroll to position [6025, 0]
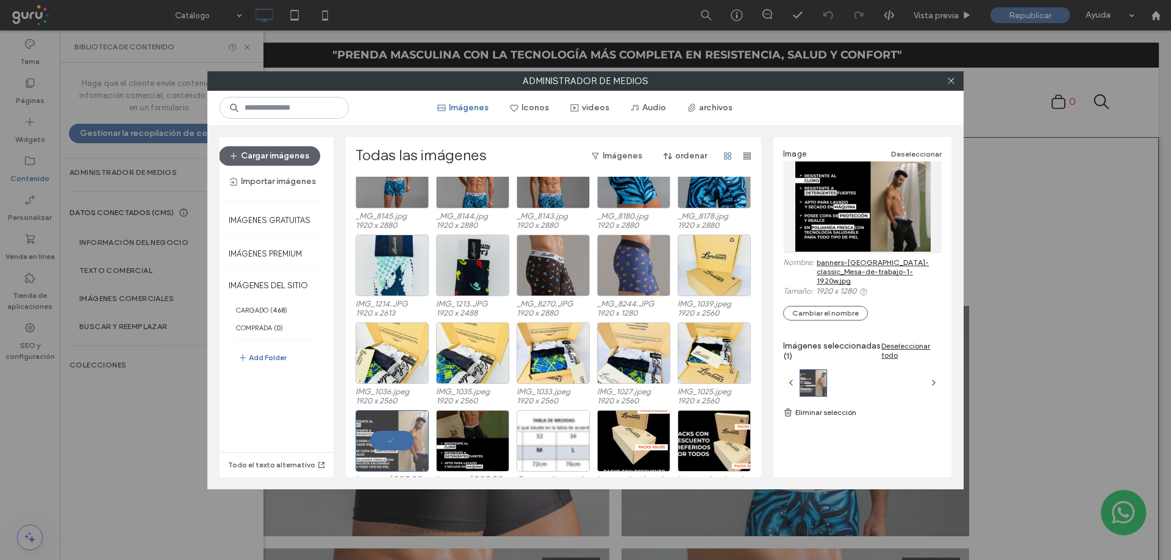
click at [855, 258] on link "banners-[GEOGRAPHIC_DATA]-classic_Mesa-de-trabajo-1-1920w.jpg" at bounding box center [878, 271] width 125 height 27
click at [946, 82] on icon at bounding box center [950, 80] width 9 height 9
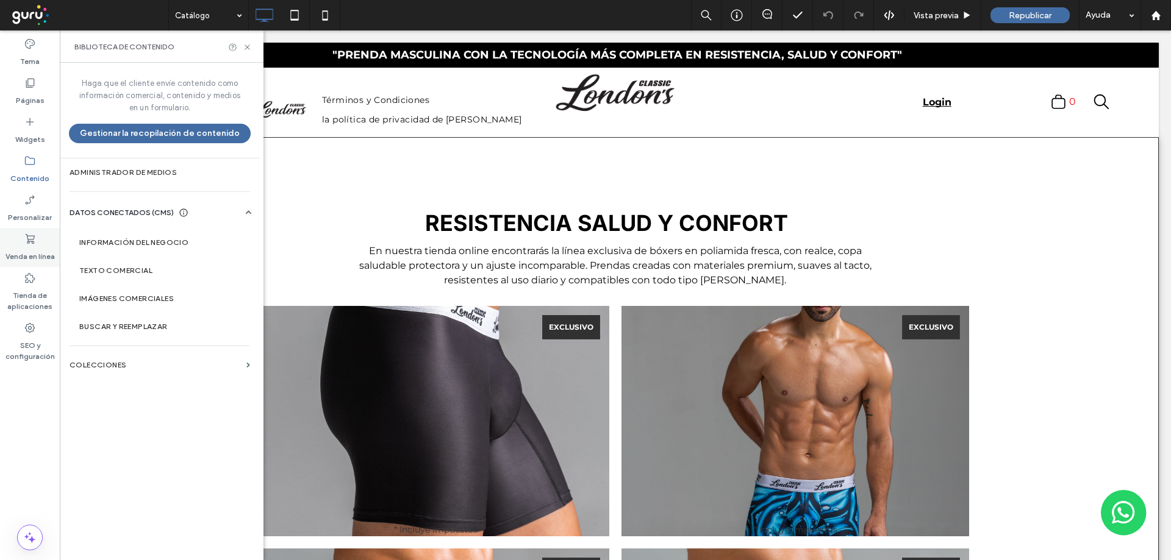
click at [37, 240] on div "Venda en línea" at bounding box center [30, 247] width 60 height 39
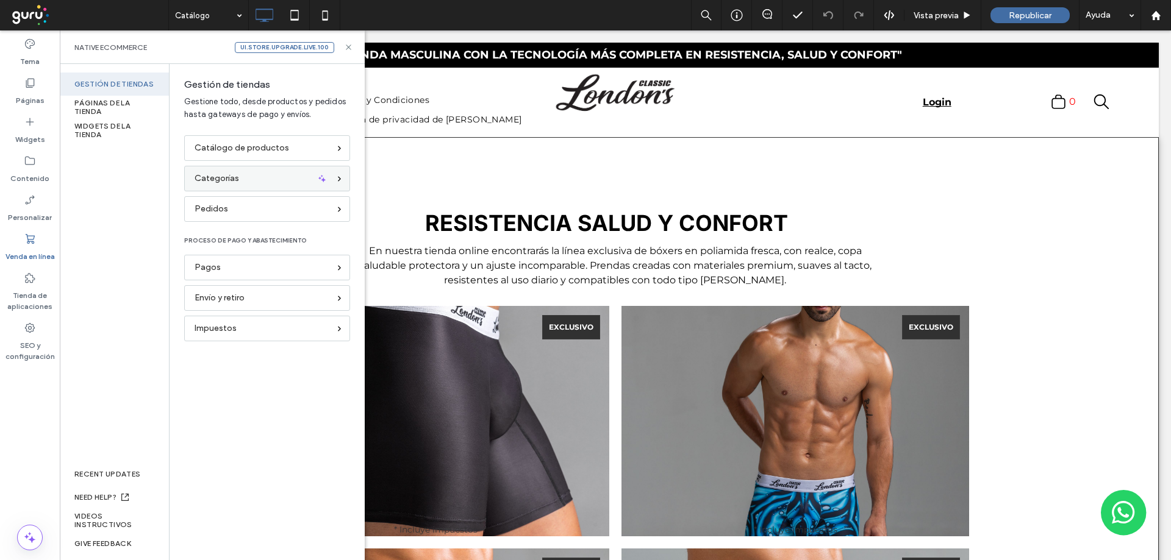
click at [210, 186] on div "Categorías" at bounding box center [267, 179] width 166 height 26
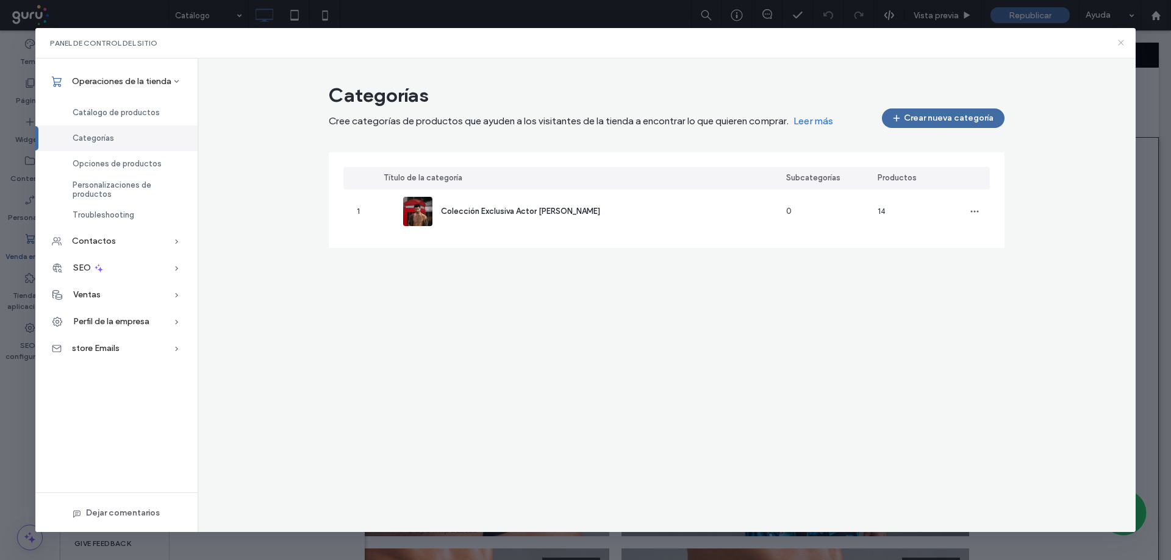
click at [1119, 40] on icon at bounding box center [1121, 43] width 10 height 10
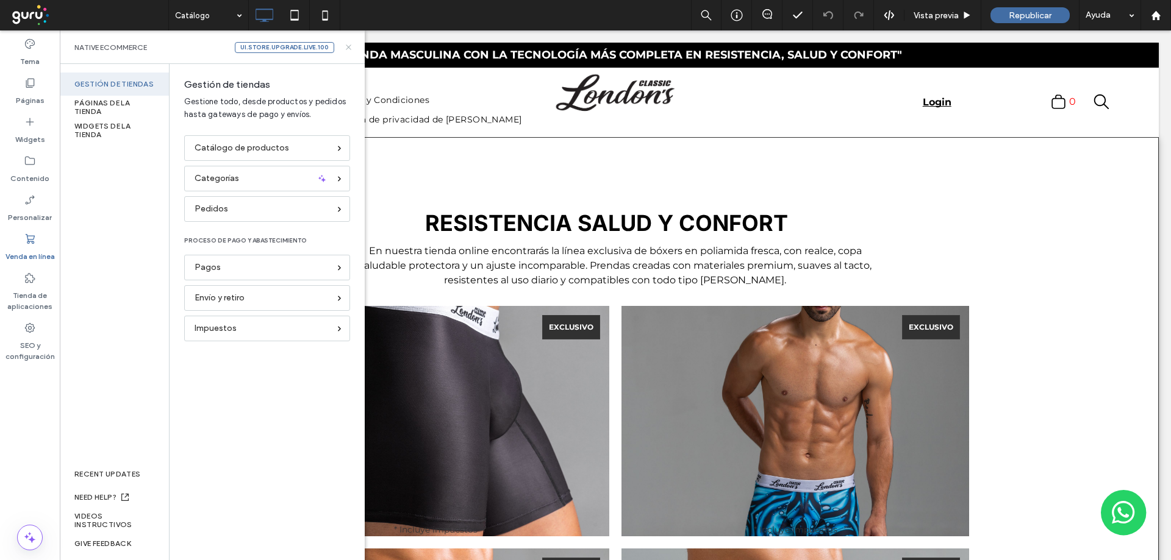
scroll to position [0, 0]
click at [14, 94] on div "Páginas" at bounding box center [30, 91] width 60 height 39
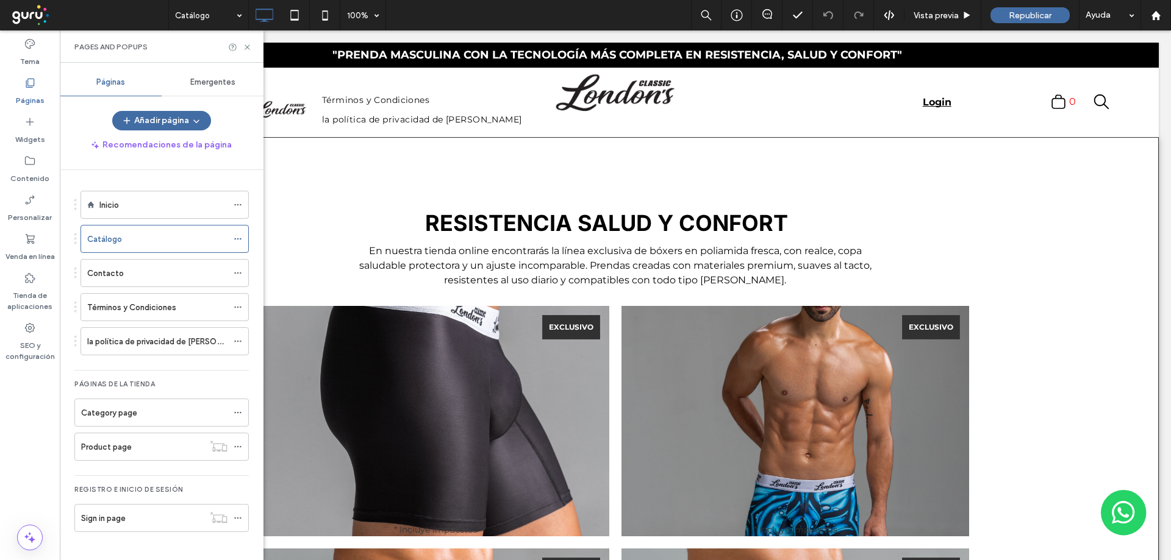
click at [161, 312] on label "Términos y Condiciones" at bounding box center [131, 307] width 89 height 21
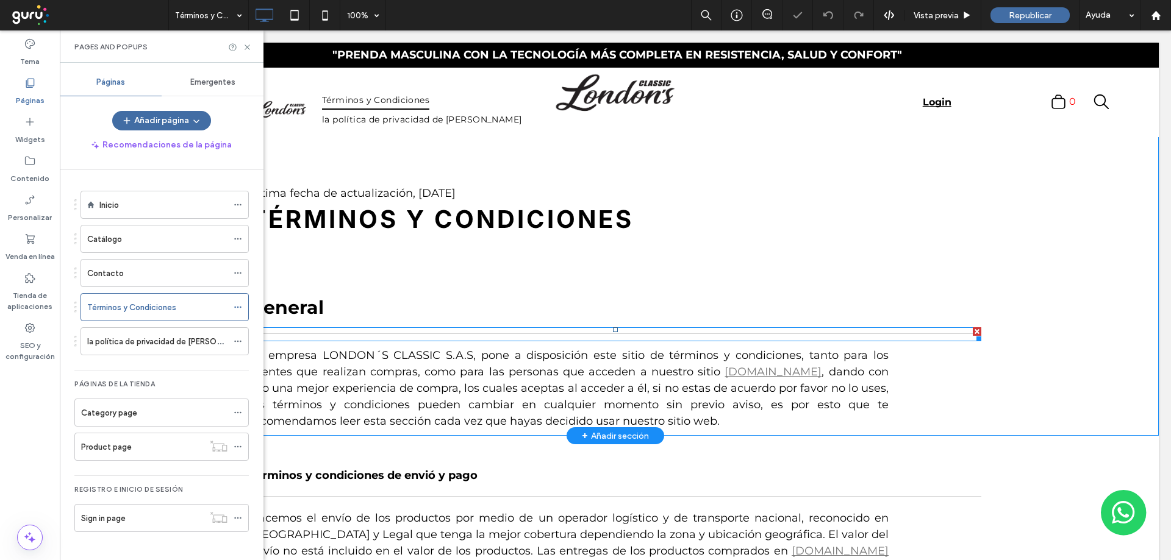
scroll to position [61, 0]
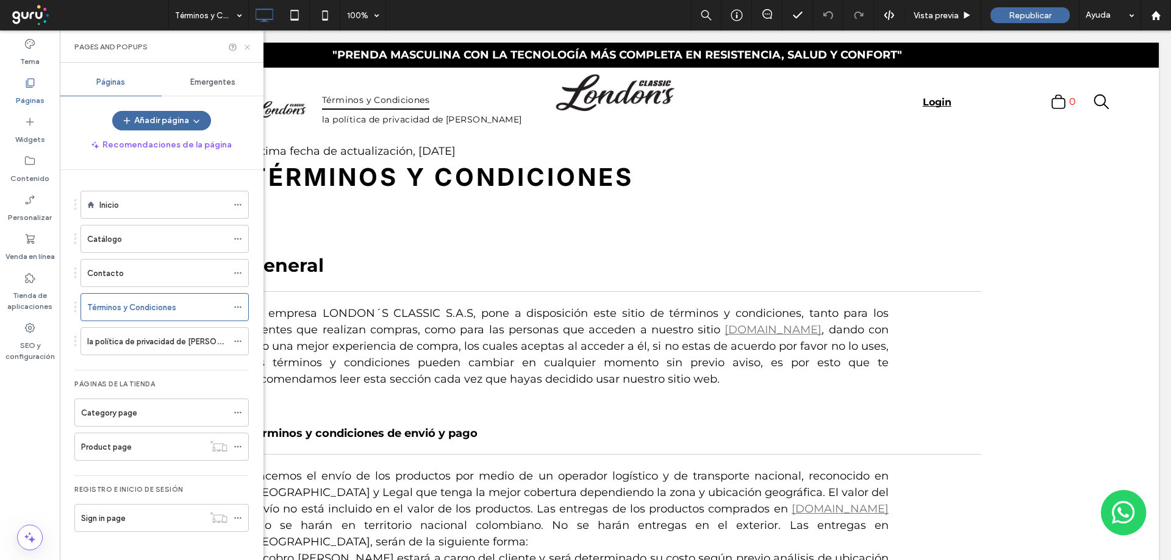
click at [248, 43] on icon at bounding box center [247, 47] width 9 height 9
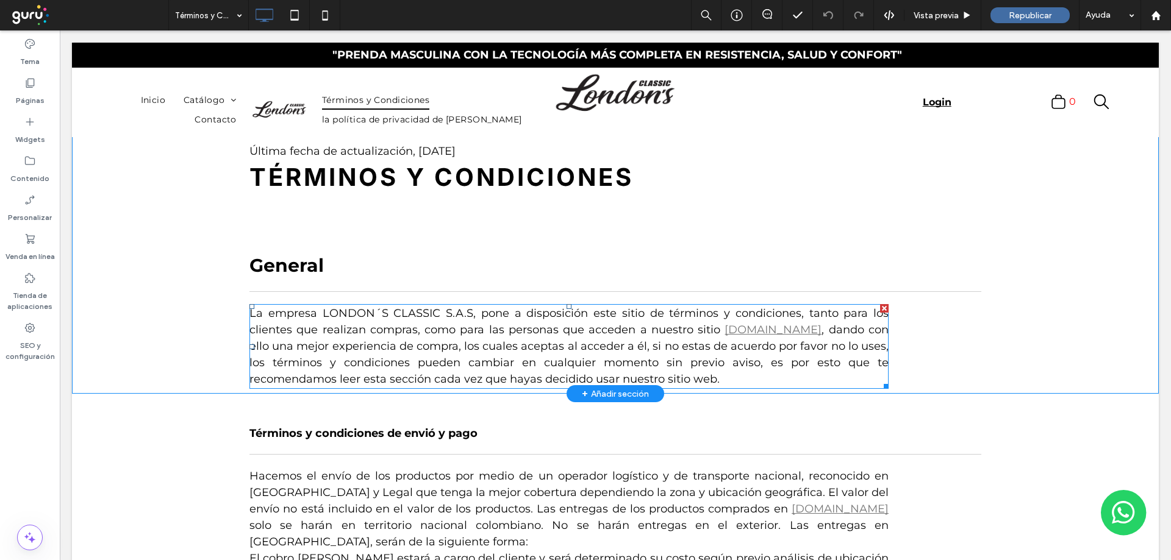
click at [314, 366] on span ", dando con ello una mejor experiencia de compra, los cuales aceptas al acceder…" at bounding box center [568, 354] width 639 height 63
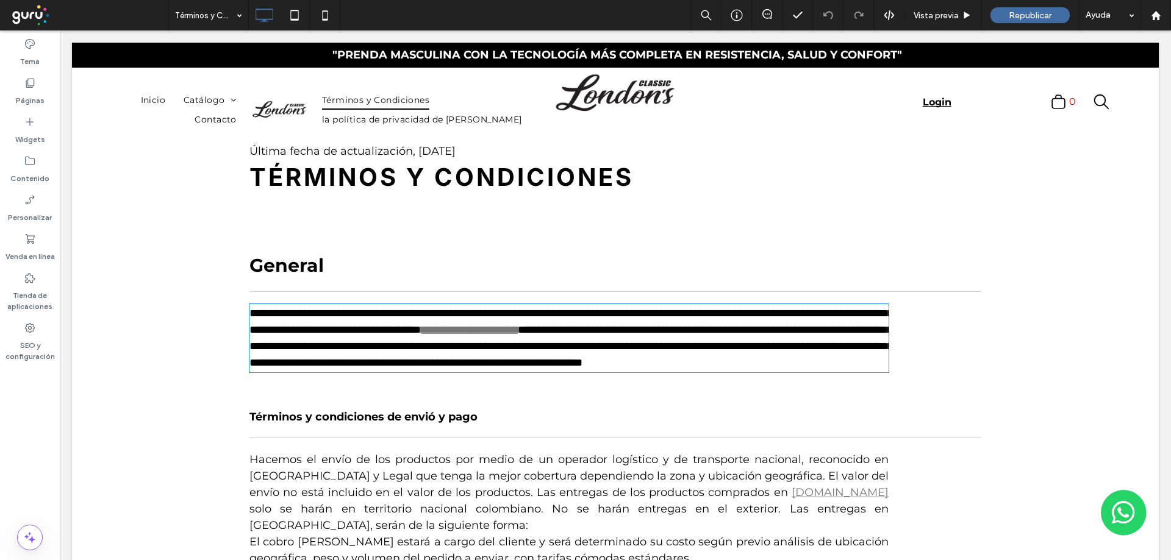
type input "**********"
type input "**"
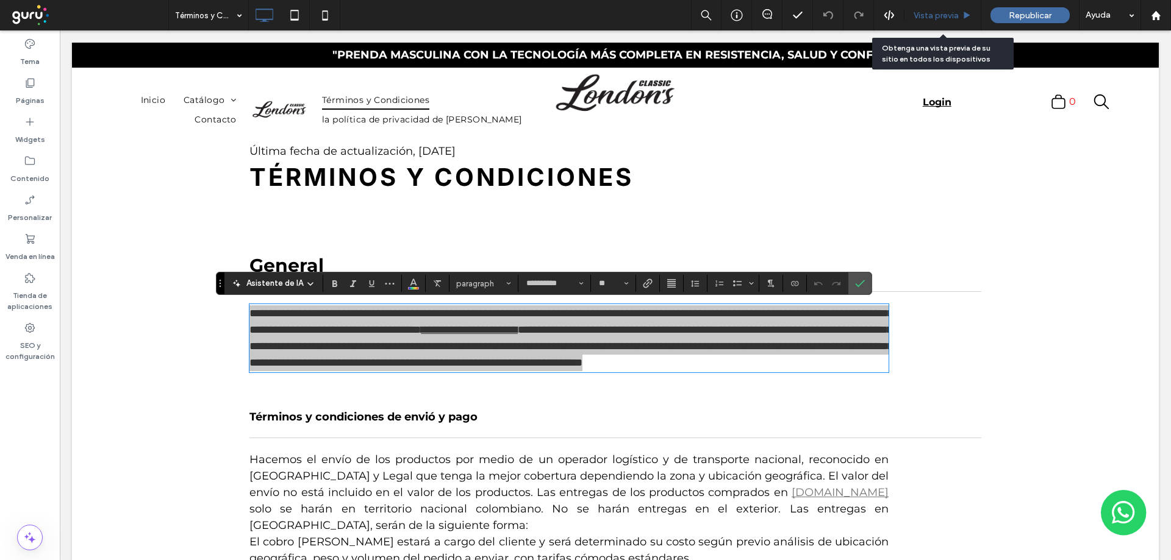
click at [940, 19] on span "Vista previa" at bounding box center [935, 15] width 45 height 10
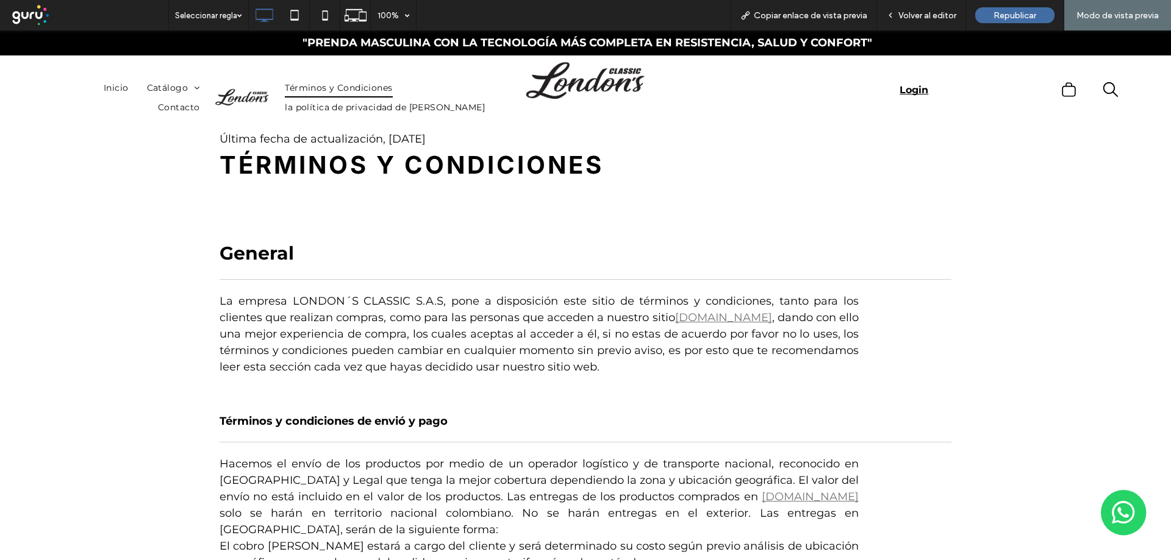
click at [392, 88] on span "Términos y Condiciones" at bounding box center [338, 88] width 107 height 19
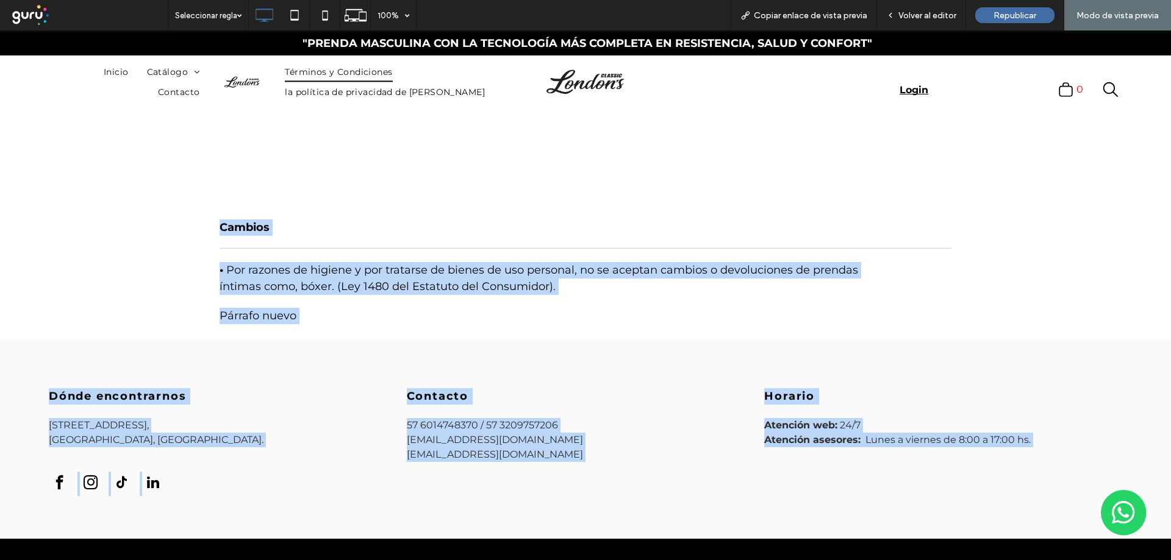
scroll to position [2934, 0]
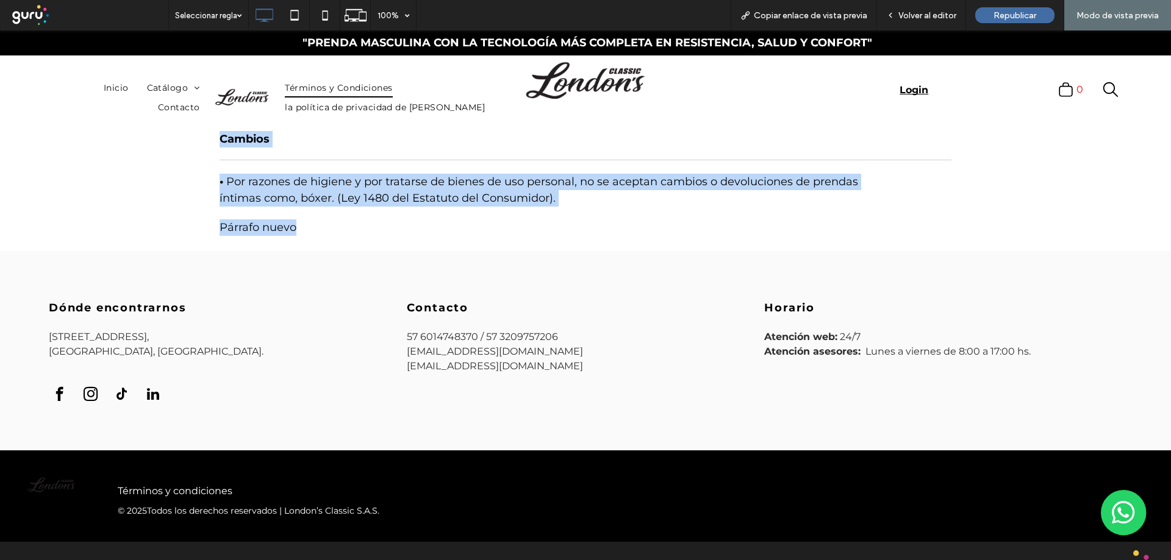
drag, startPoint x: 213, startPoint y: 199, endPoint x: 601, endPoint y: 184, distance: 387.5
click at [578, 174] on p "• Por razones de higiene y por tratarse de bienes de uso personal, no se acepta…" at bounding box center [539, 190] width 639 height 33
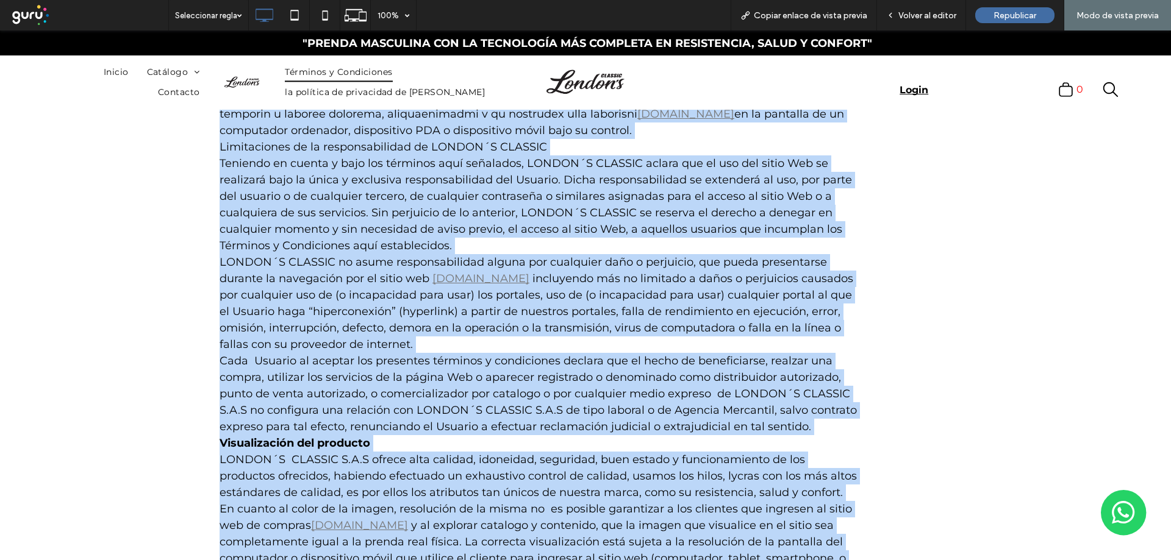
scroll to position [2223, 0]
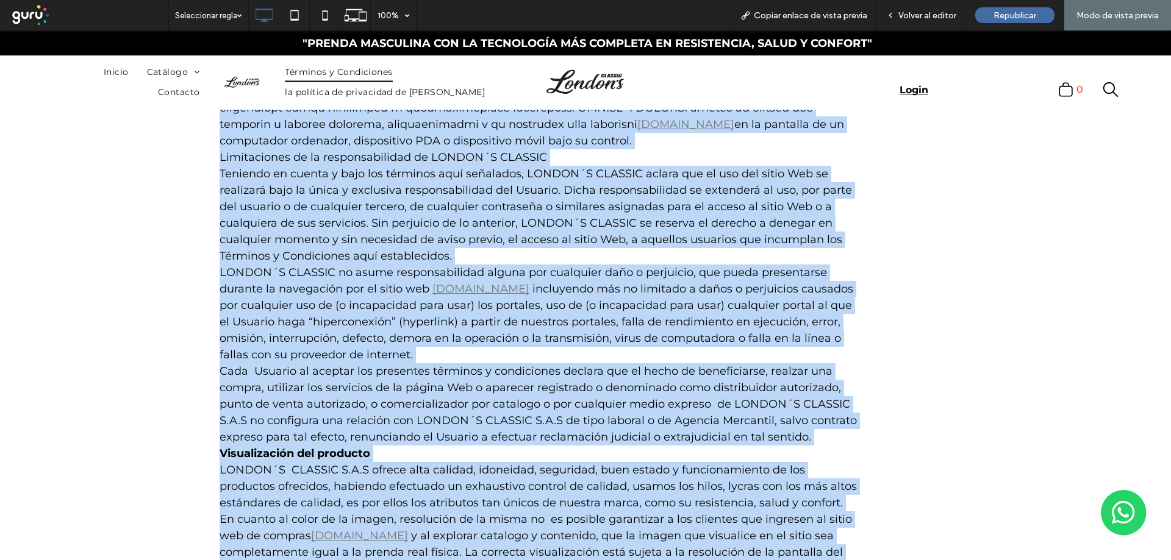
copy div "Loremi dolor si ametconsectet, 03 ad Elits doe 1884 Temporin u Laboreetdol Magn…"
click at [354, 88] on span "la política de privacidad de [PERSON_NAME]" at bounding box center [385, 93] width 200 height 19
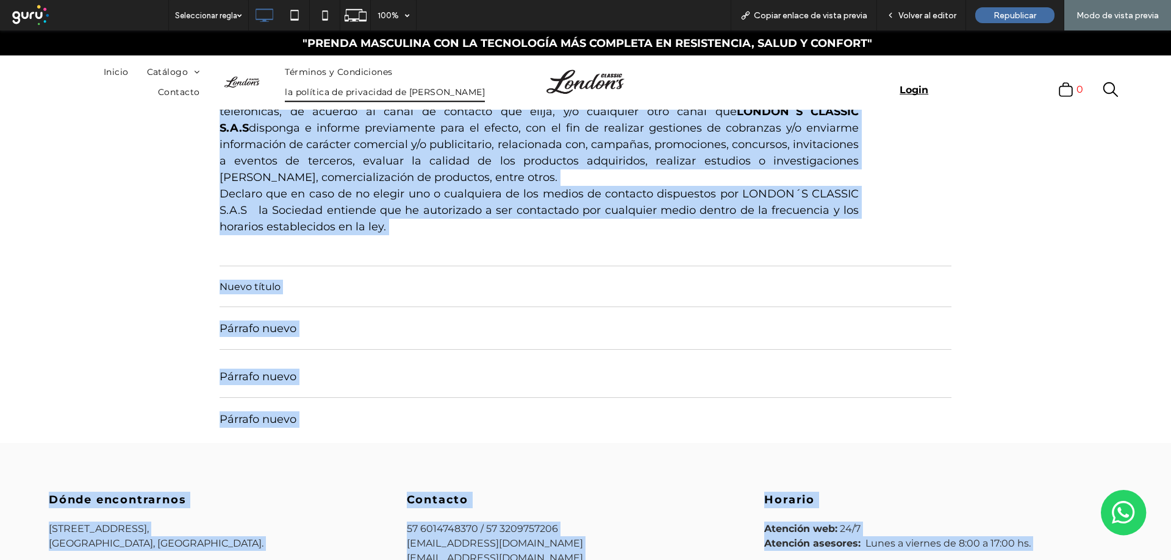
scroll to position [1055, 0]
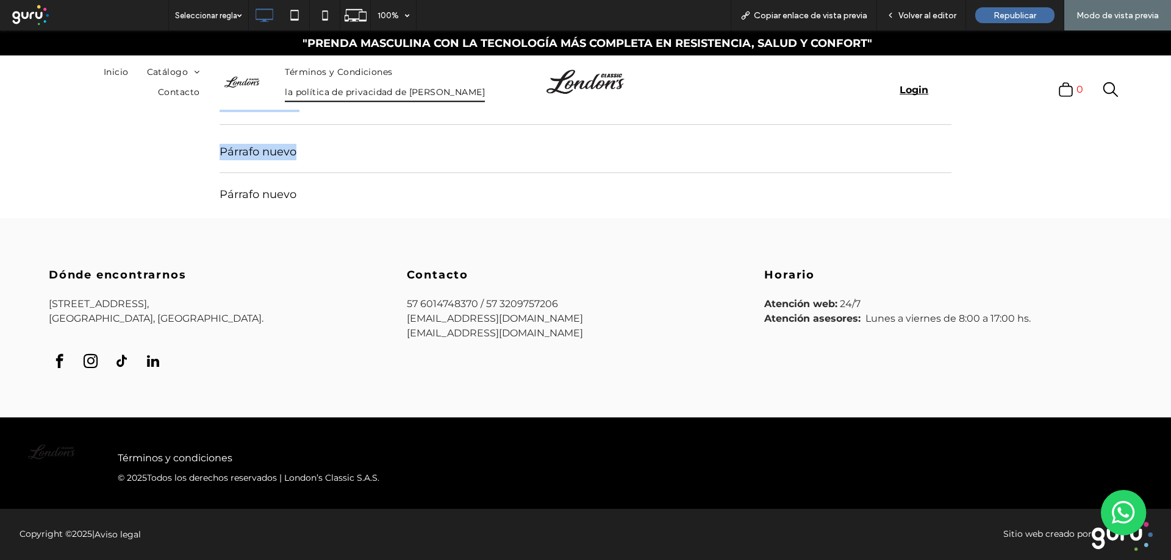
drag, startPoint x: 213, startPoint y: 291, endPoint x: 404, endPoint y: 159, distance: 233.1
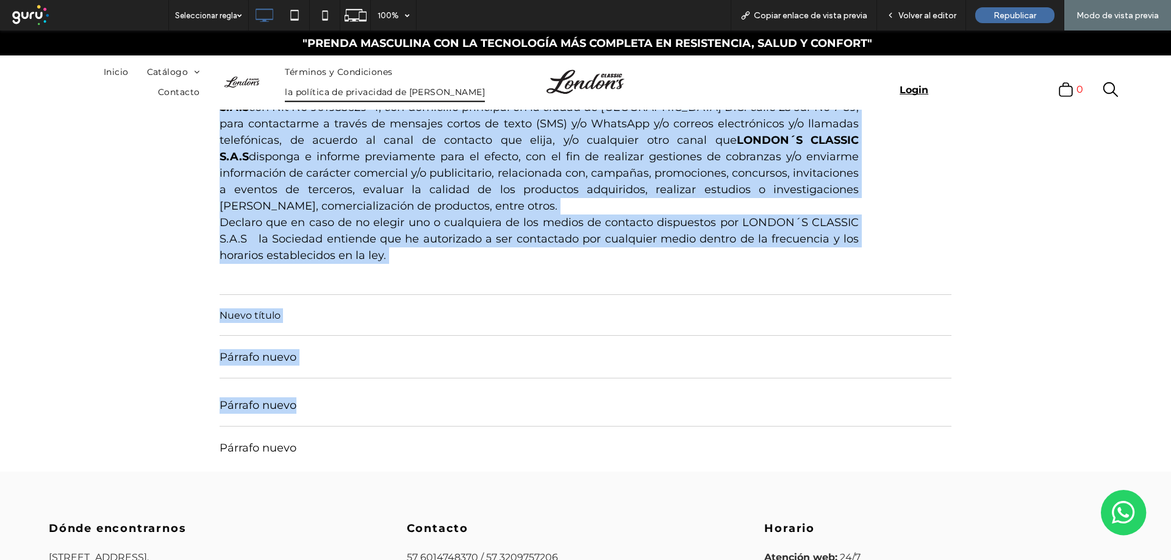
scroll to position [791, 0]
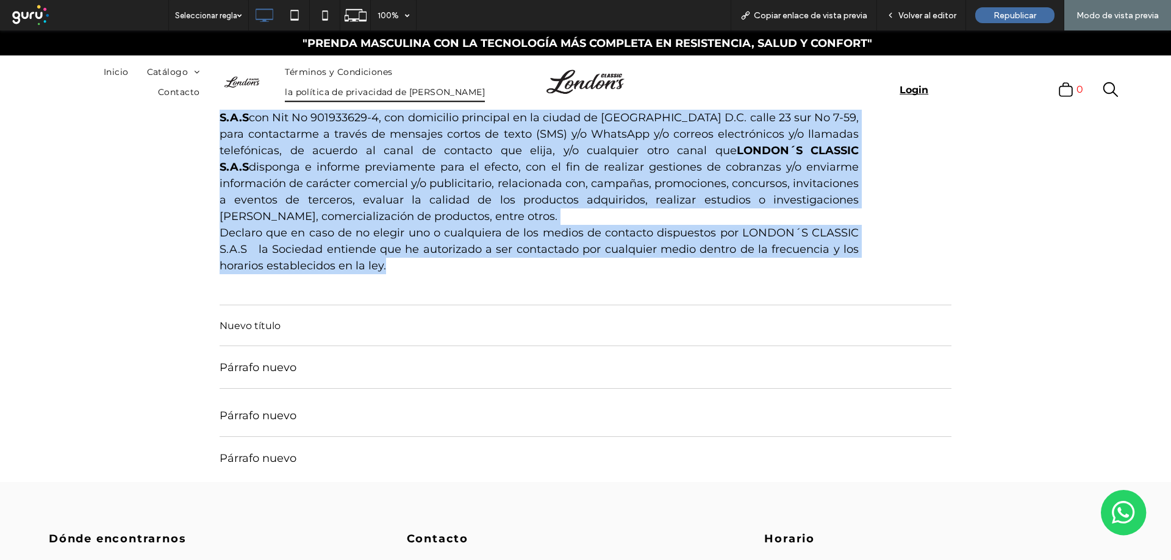
click at [403, 264] on p "Declaro que en caso de no elegir uno o cualquiera de los medios de contacto dis…" at bounding box center [539, 249] width 639 height 49
copy div "Loremipsu do sitametcon Adipis`e Seddoei Te incididu UTLABO´E DOLOREM A.E.A min…"
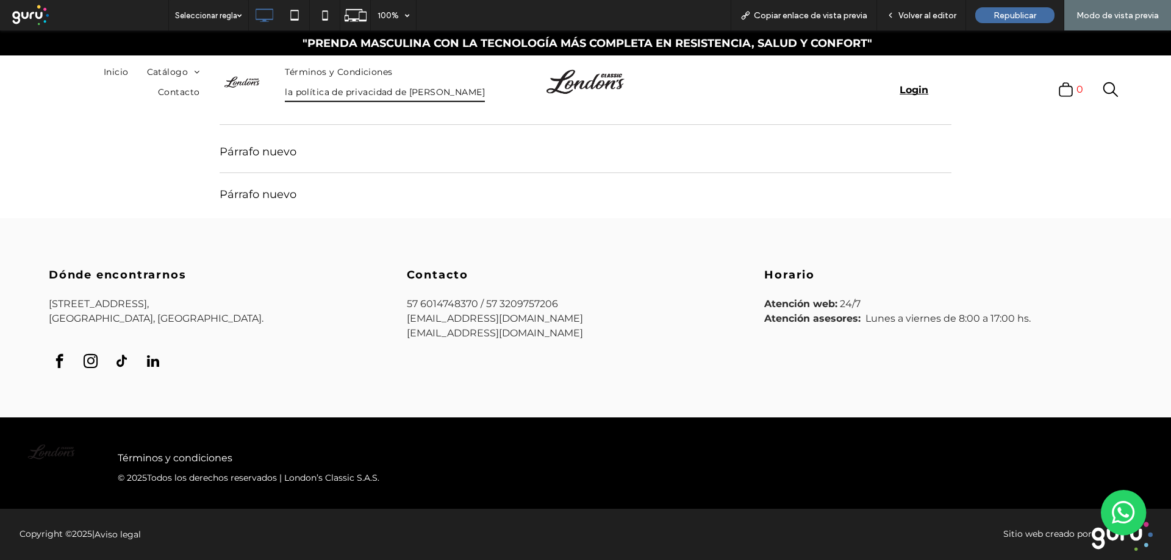
scroll to position [0, 0]
click at [918, 9] on div "Volver al editor" at bounding box center [921, 15] width 89 height 30
click at [938, 16] on span "Volver al editor" at bounding box center [927, 15] width 58 height 10
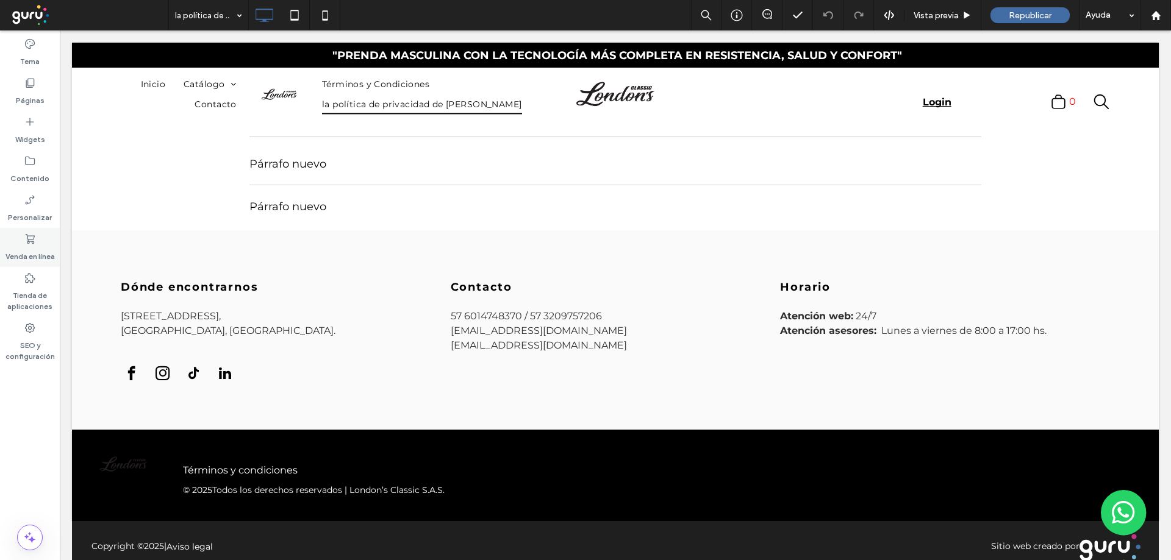
click at [34, 241] on use at bounding box center [30, 239] width 9 height 10
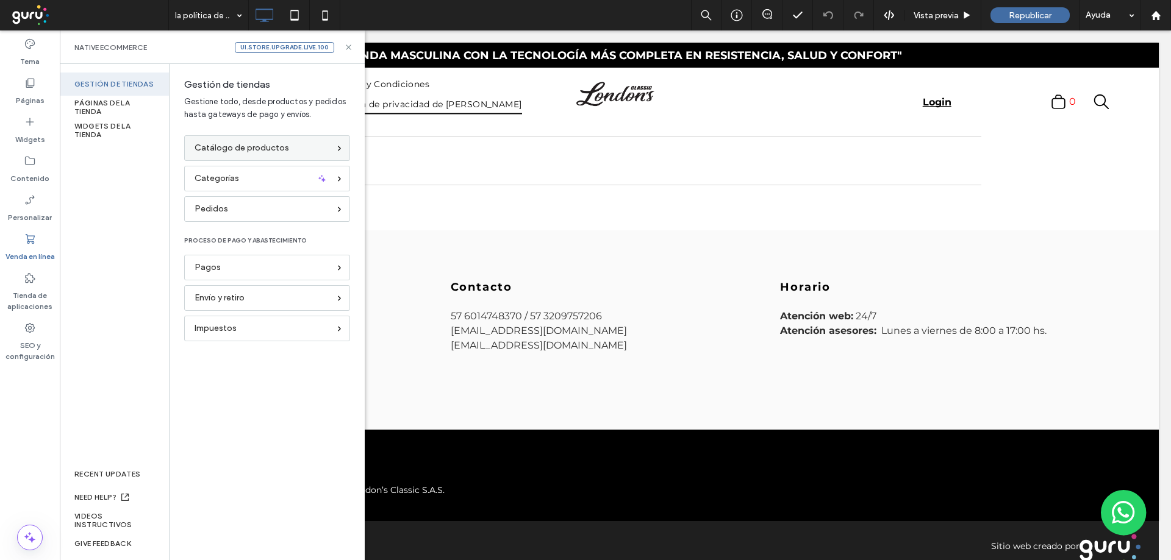
click at [234, 149] on span "Catálogo de productos" at bounding box center [242, 147] width 95 height 13
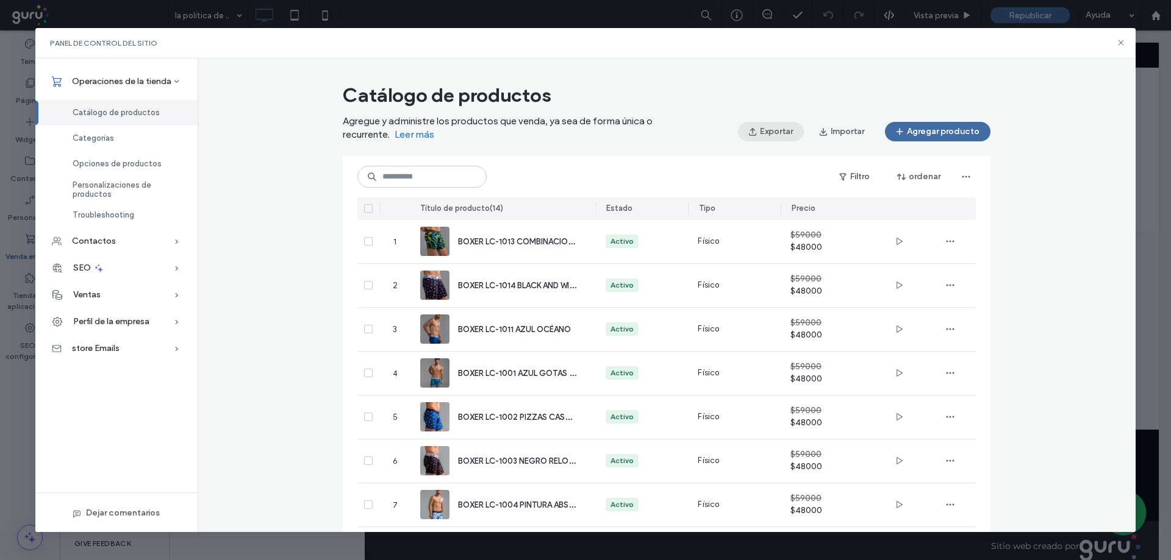
click at [776, 136] on button "Exportar" at bounding box center [771, 132] width 66 height 20
